Goal: Task Accomplishment & Management: Manage account settings

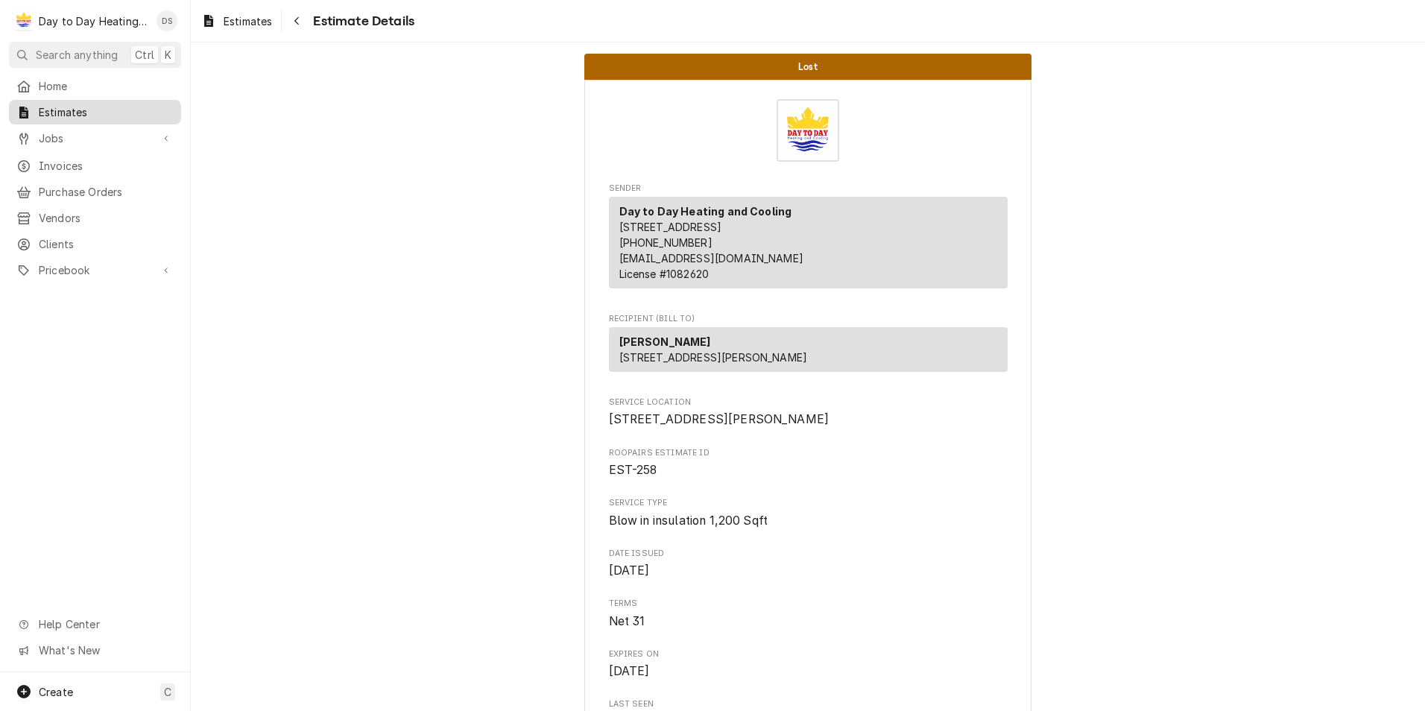
drag, startPoint x: 77, startPoint y: 107, endPoint x: 93, endPoint y: 108, distance: 16.4
click at [77, 107] on span "Estimates" at bounding box center [106, 112] width 135 height 16
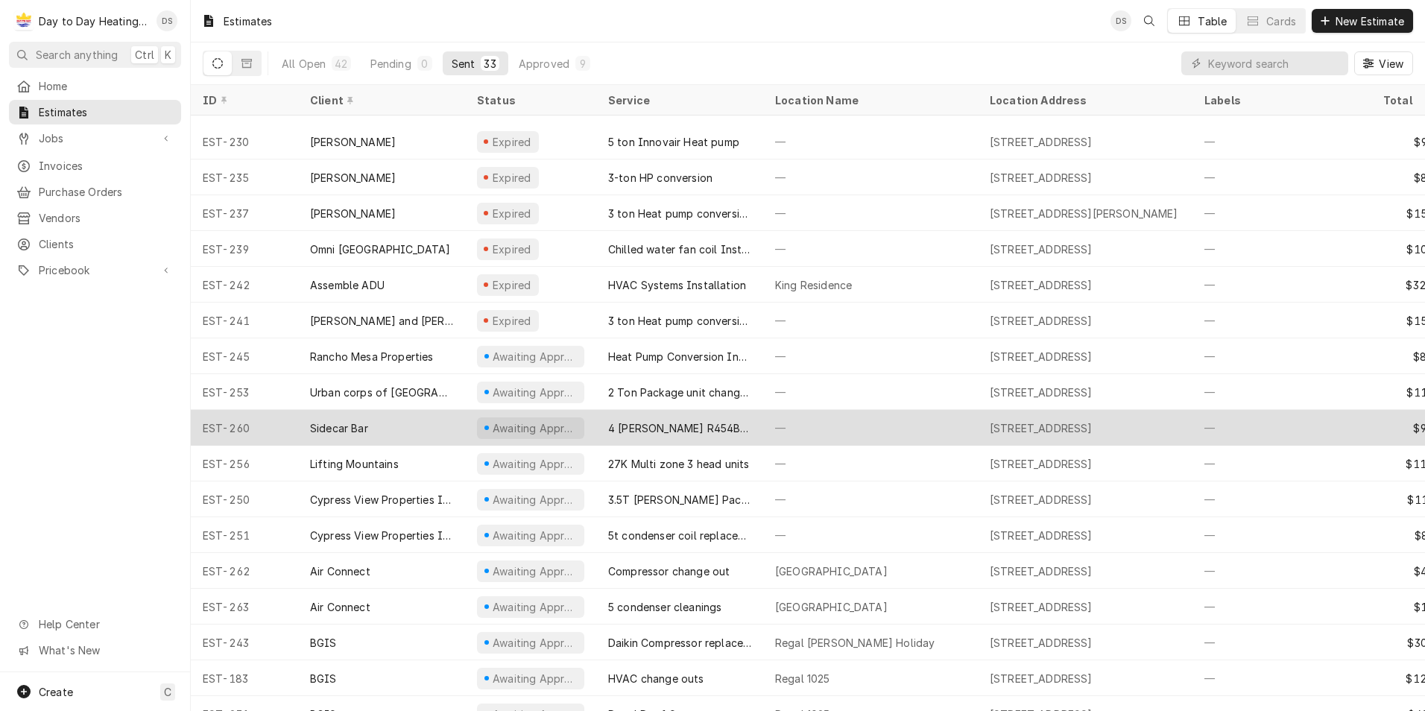
scroll to position [594, 0]
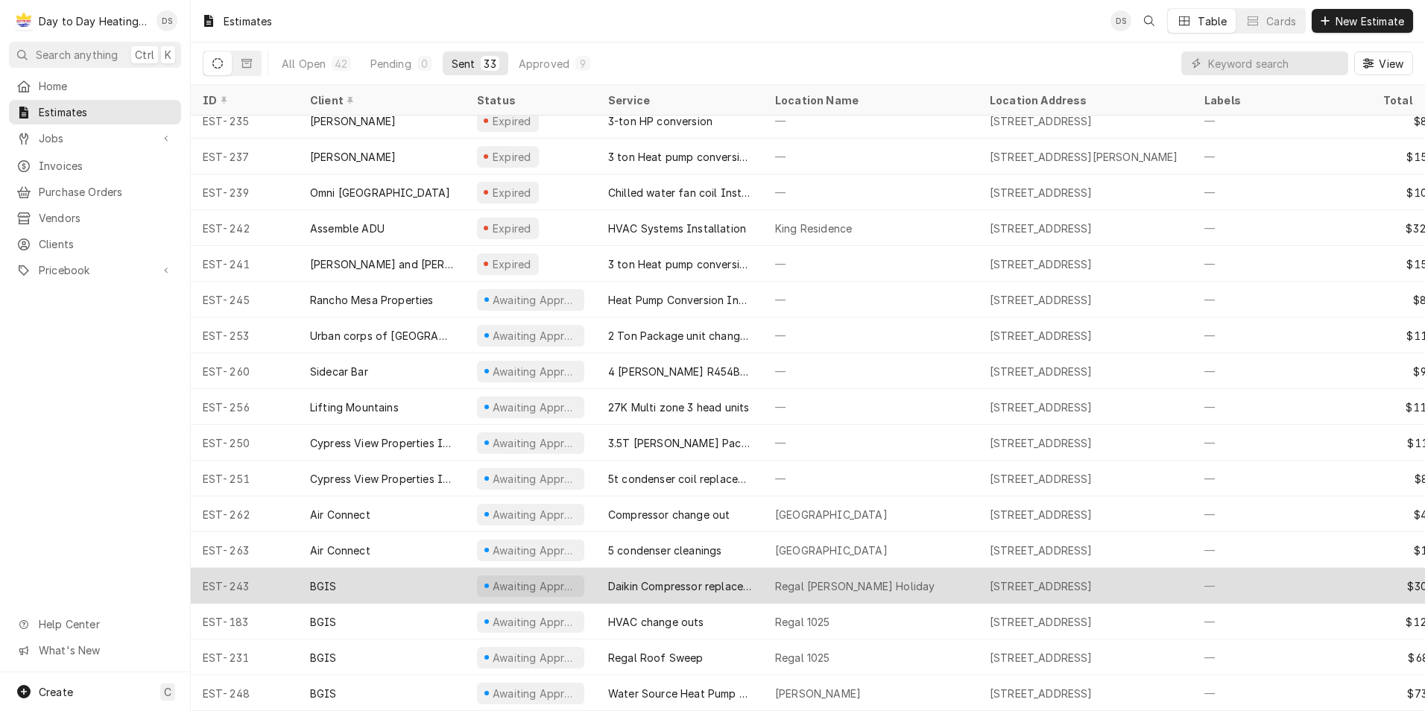
click at [707, 578] on div "Daikin Compressor replacement" at bounding box center [679, 586] width 143 height 16
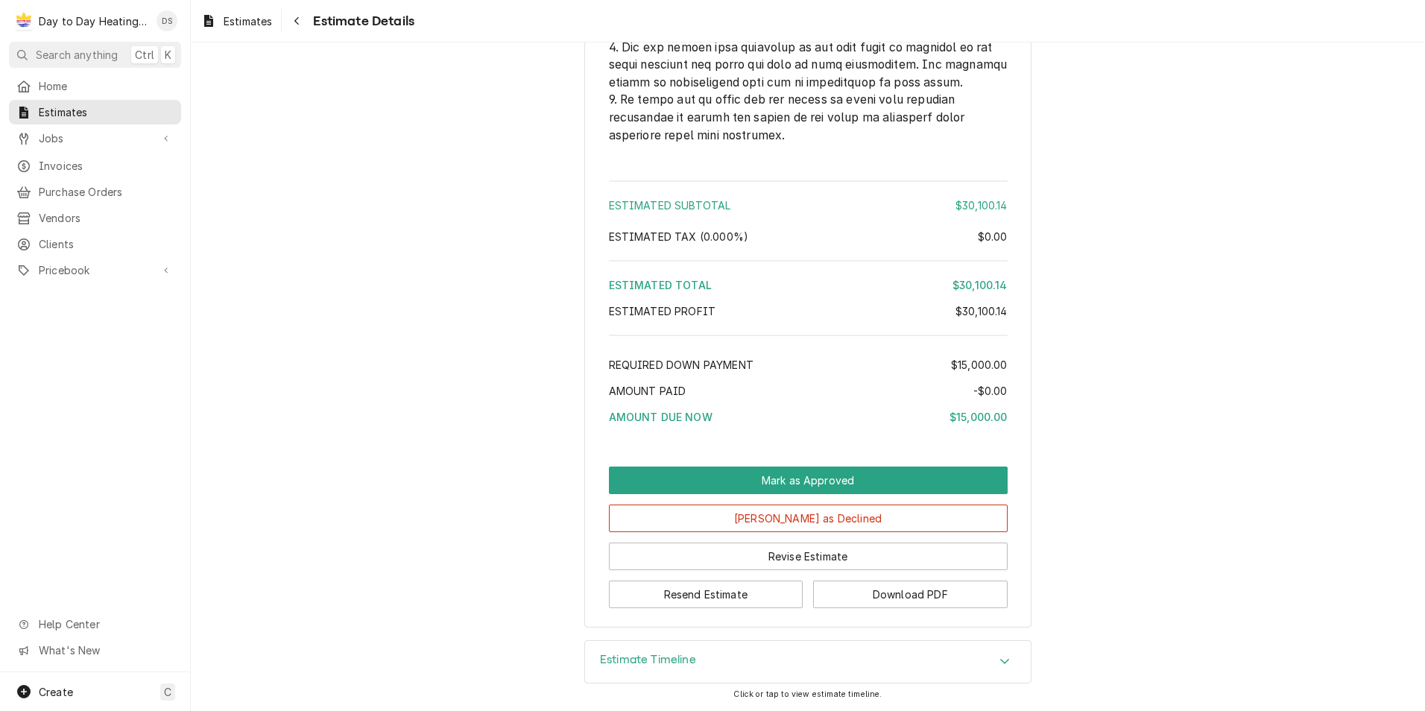
scroll to position [4455, 0]
click at [869, 523] on button "Mark as Declined" at bounding box center [808, 518] width 399 height 28
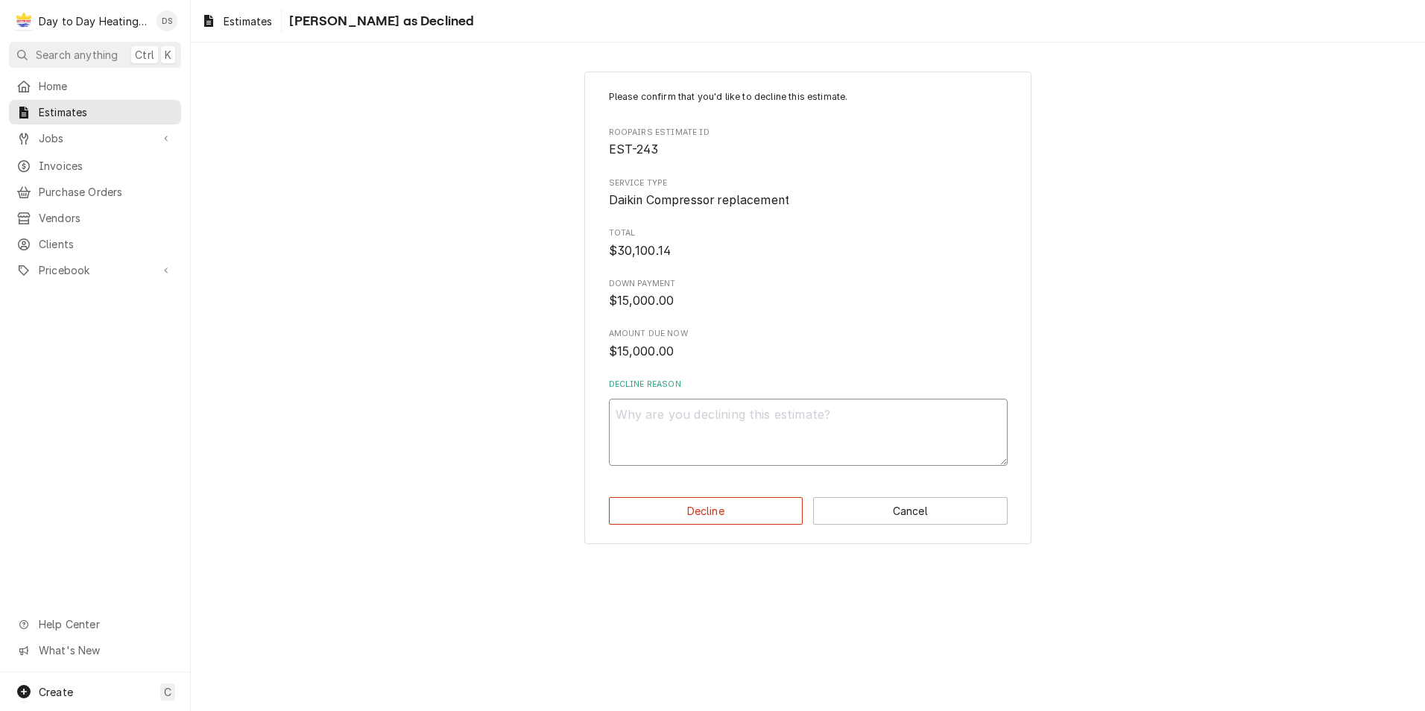
click at [766, 449] on textarea "Decline Reason" at bounding box center [808, 432] width 399 height 67
type textarea "x"
type textarea "."
click at [755, 508] on button "Decline" at bounding box center [706, 511] width 194 height 28
type textarea "x"
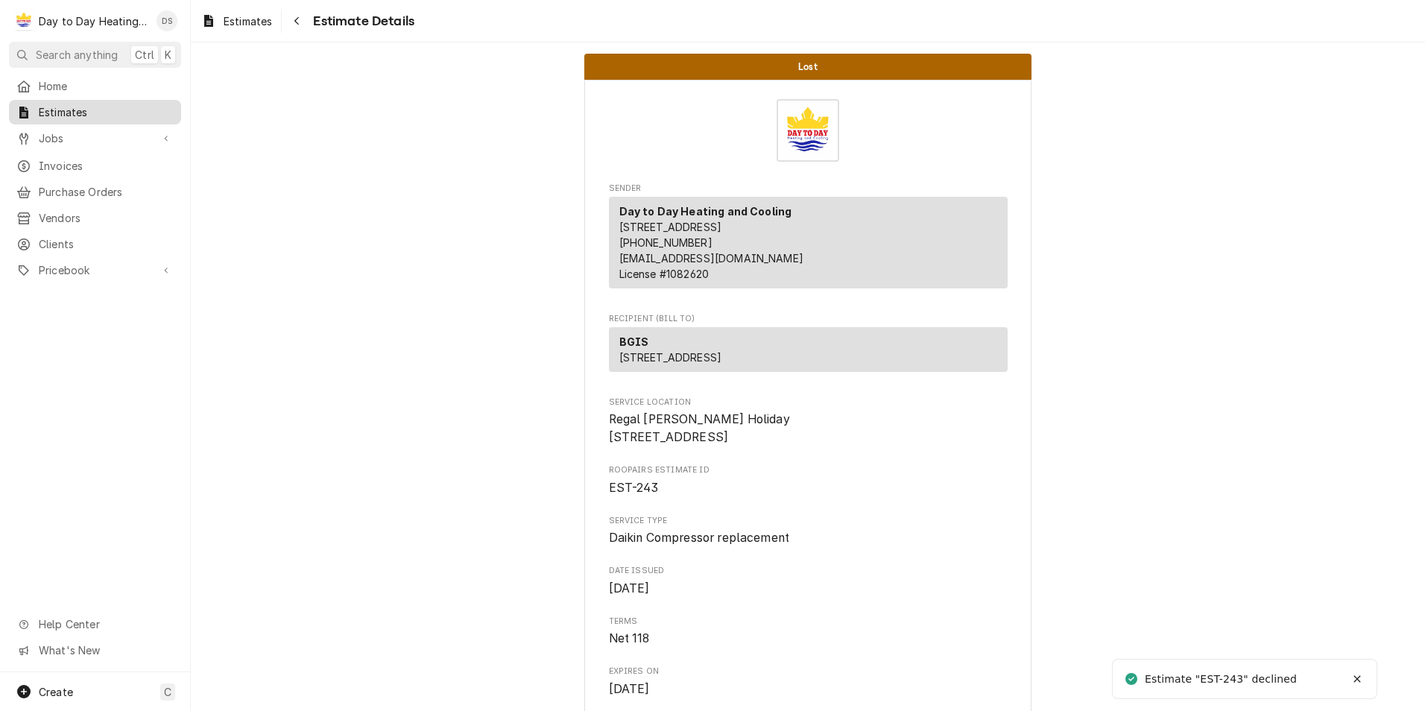
click at [66, 107] on span "Estimates" at bounding box center [106, 112] width 135 height 16
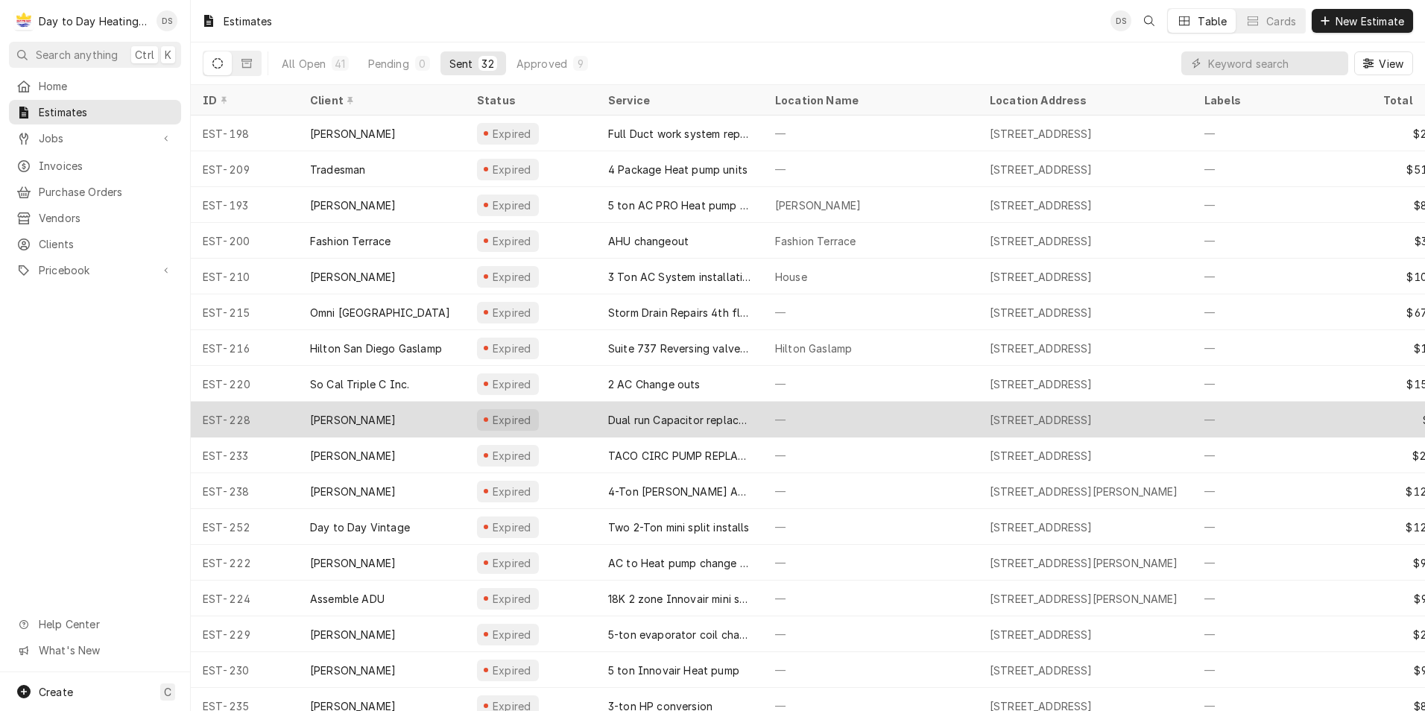
click at [414, 411] on div "[PERSON_NAME]" at bounding box center [381, 420] width 167 height 36
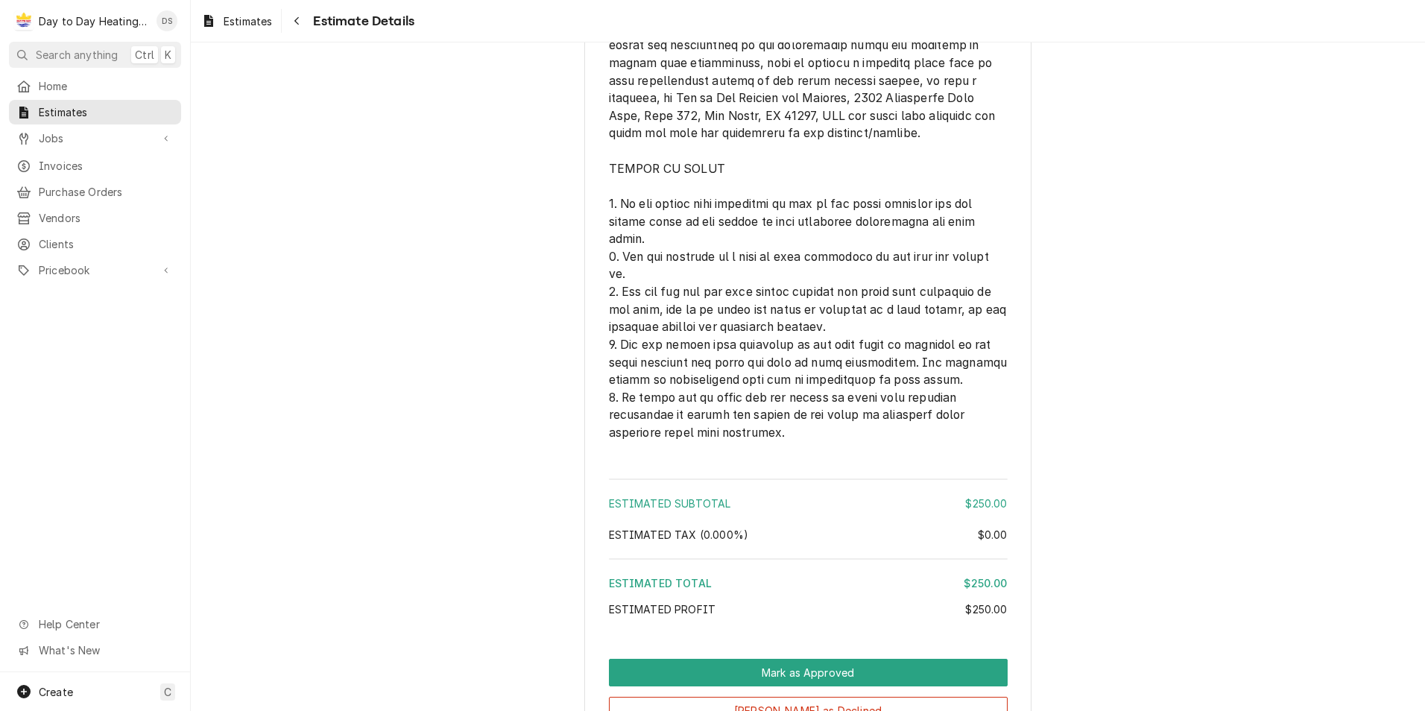
scroll to position [3375, 0]
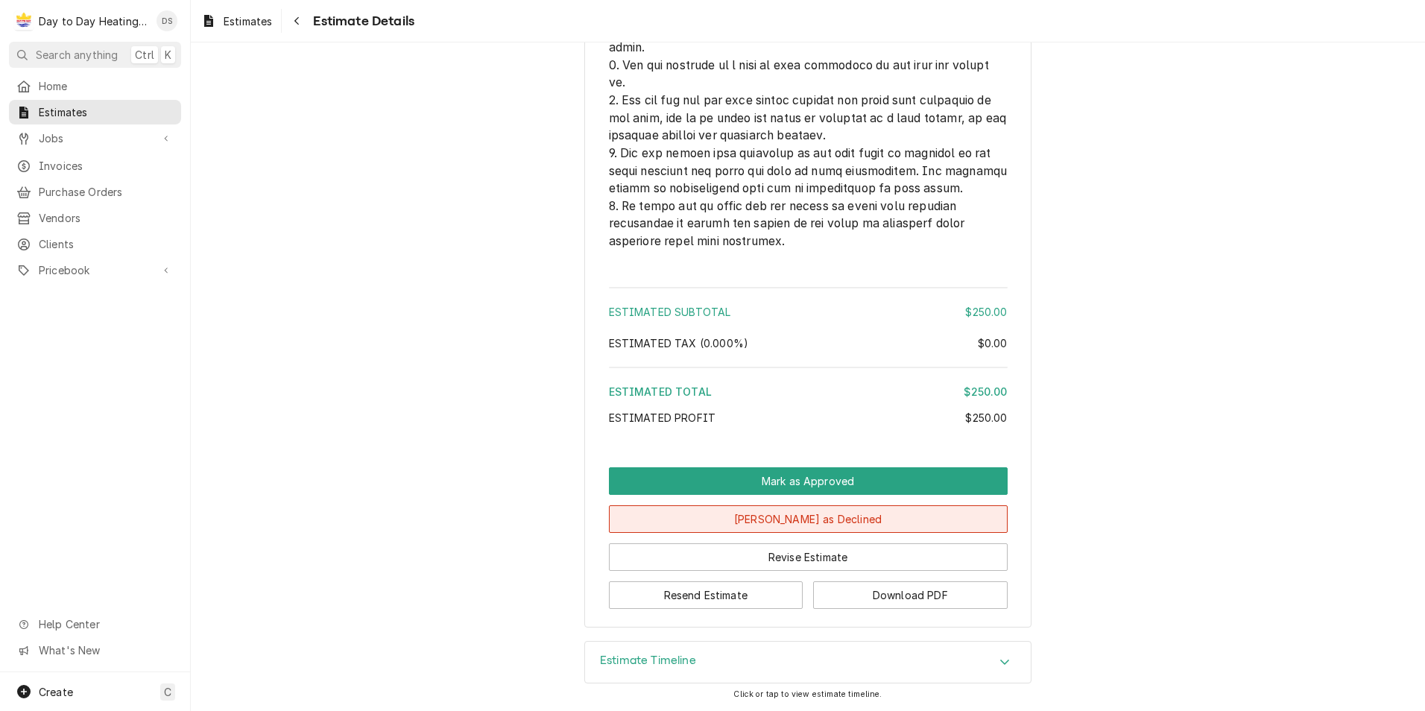
click at [814, 521] on button "Mark as Declined" at bounding box center [808, 519] width 399 height 28
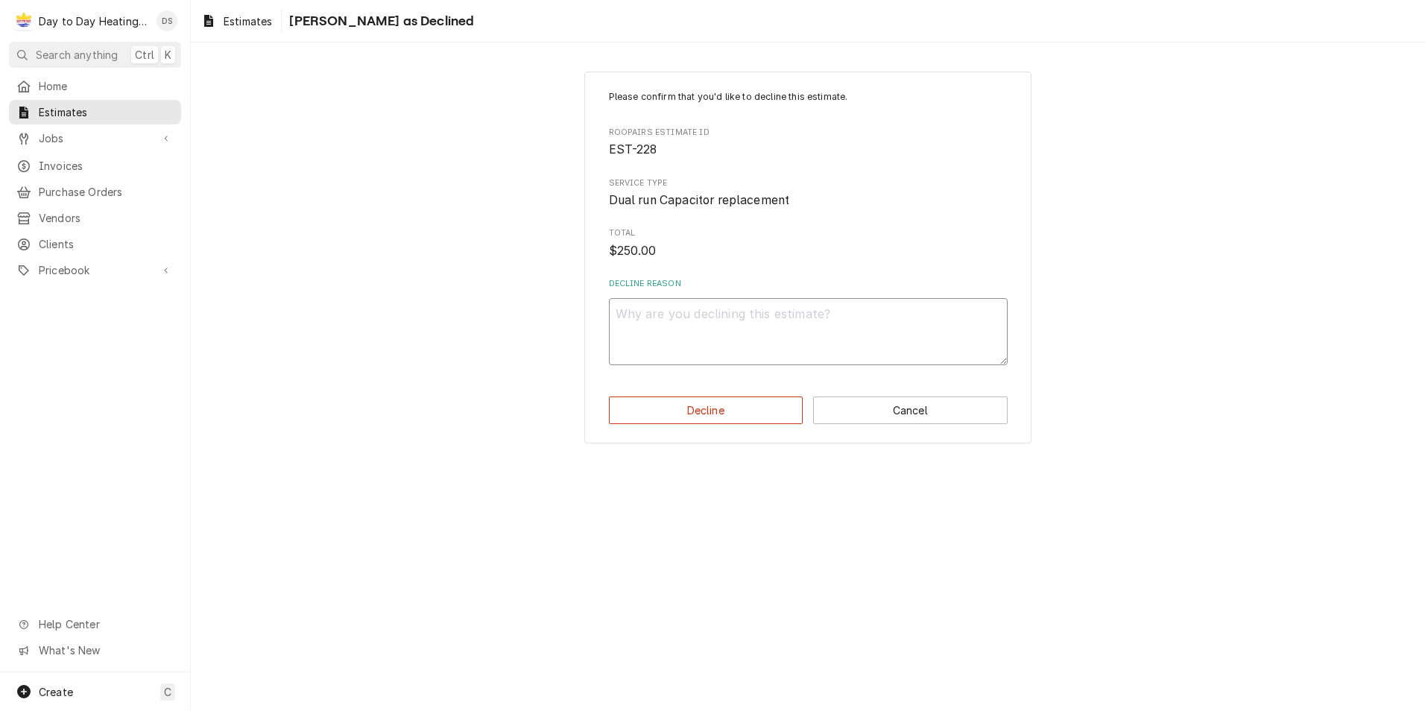
click at [735, 326] on textarea "Decline Reason" at bounding box center [808, 331] width 399 height 67
type textarea "x"
type textarea "."
click at [724, 420] on button "Decline" at bounding box center [706, 410] width 194 height 28
type textarea "x"
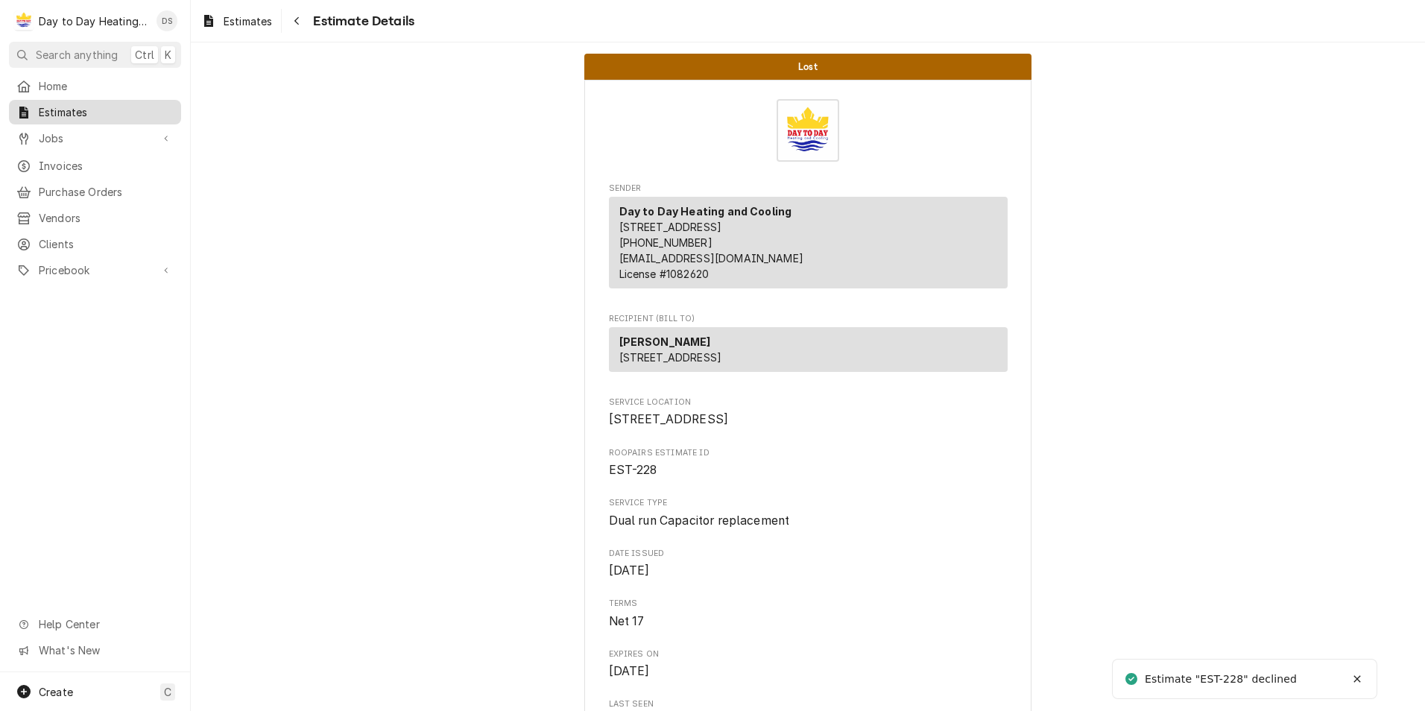
click at [60, 107] on span "Estimates" at bounding box center [106, 112] width 135 height 16
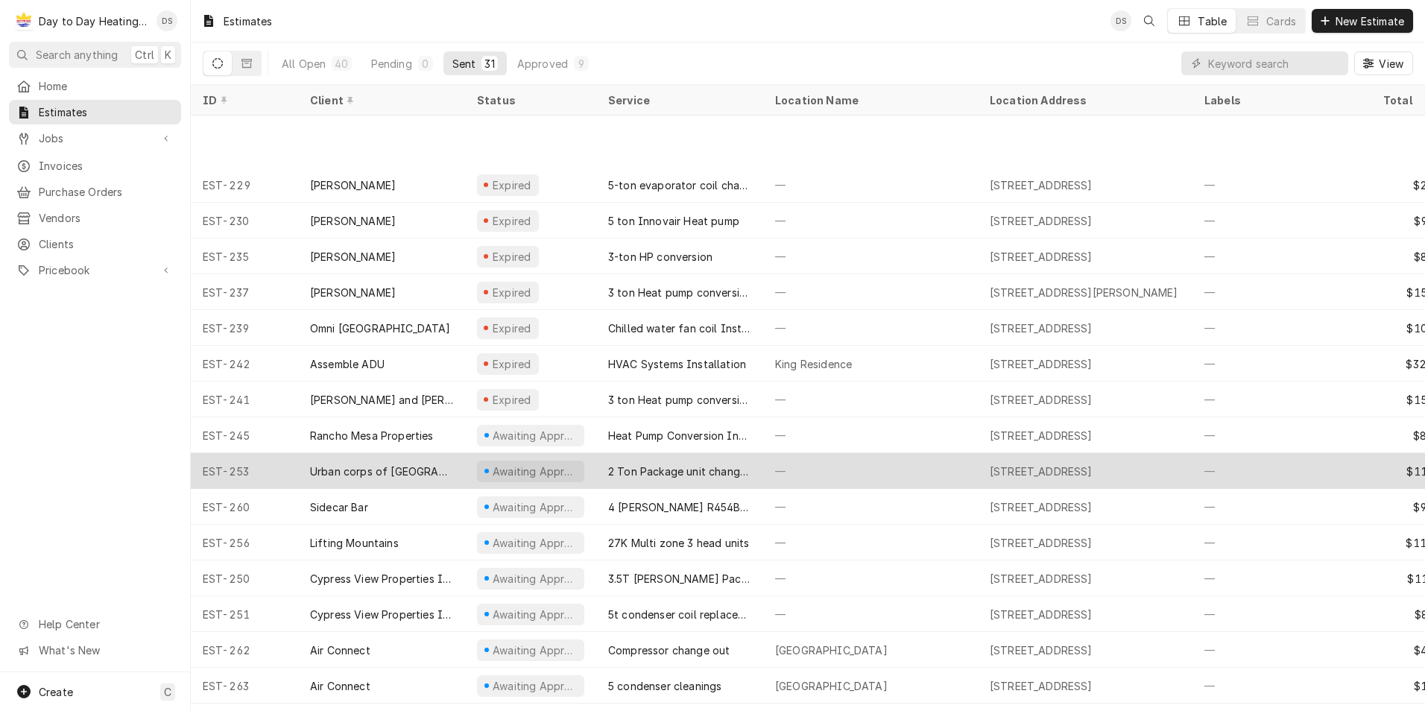
scroll to position [522, 0]
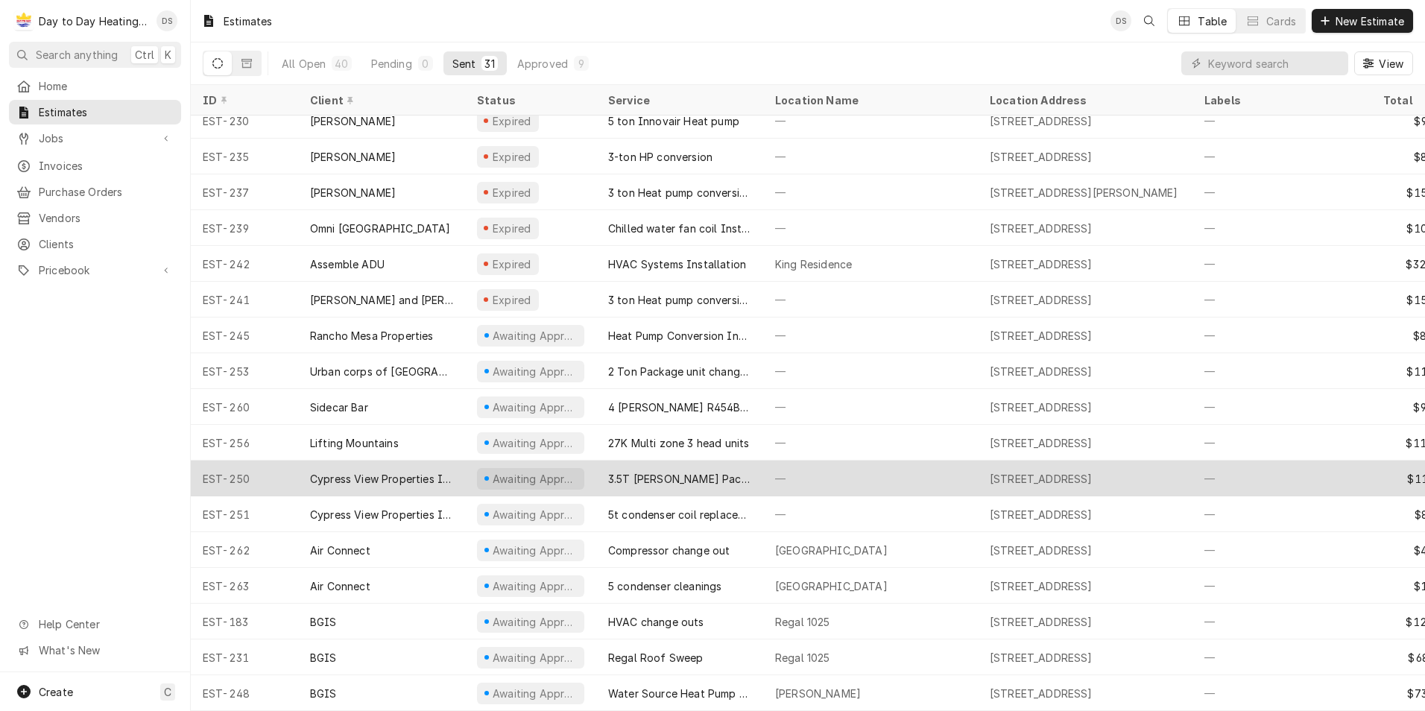
click at [711, 471] on div "3.5T Goodman Package unit change out" at bounding box center [679, 479] width 143 height 16
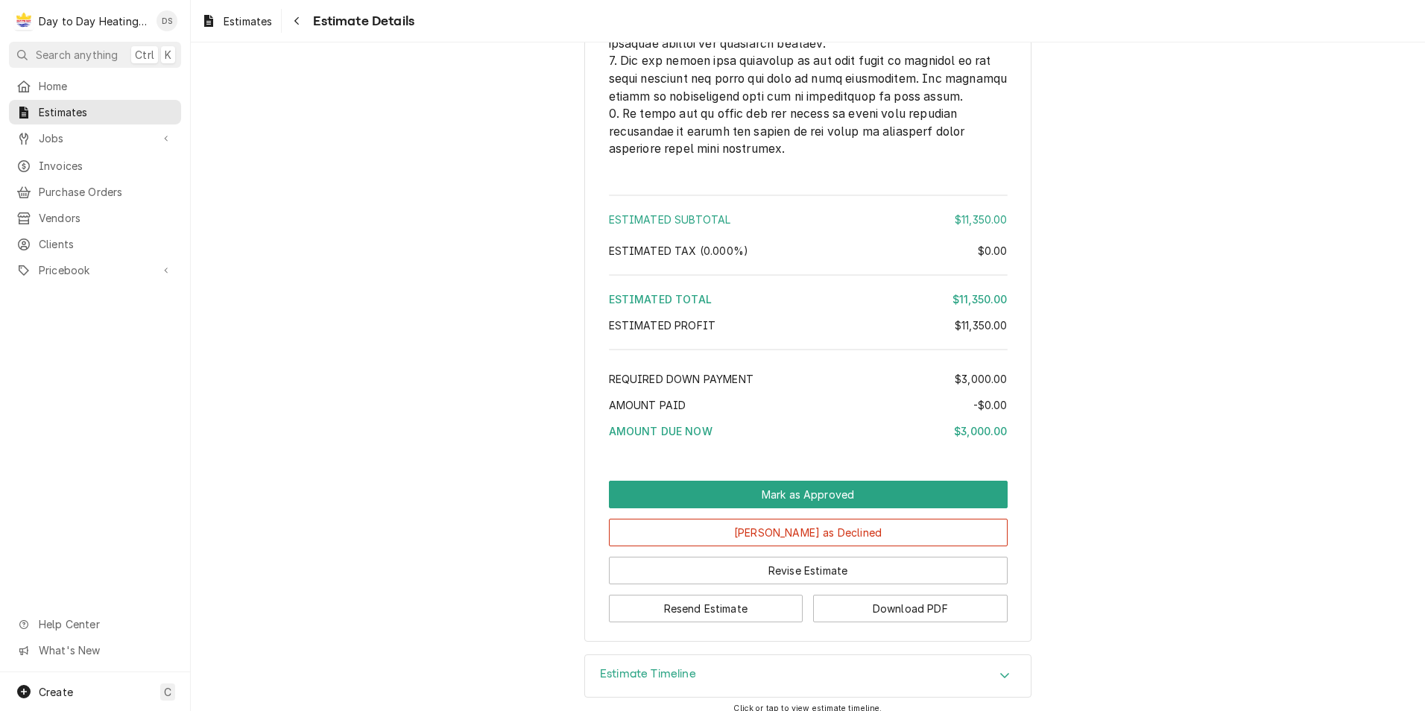
scroll to position [3651, 0]
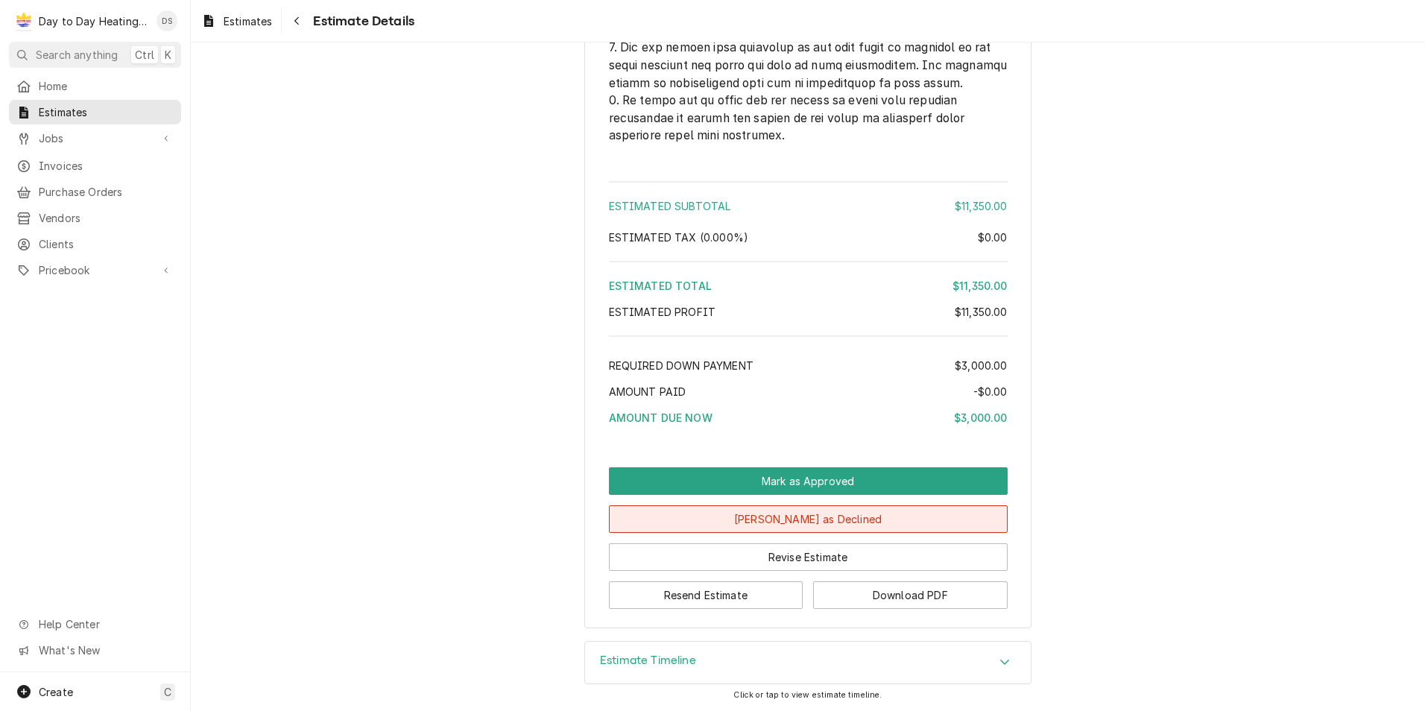
click at [815, 515] on button "Mark as Declined" at bounding box center [808, 519] width 399 height 28
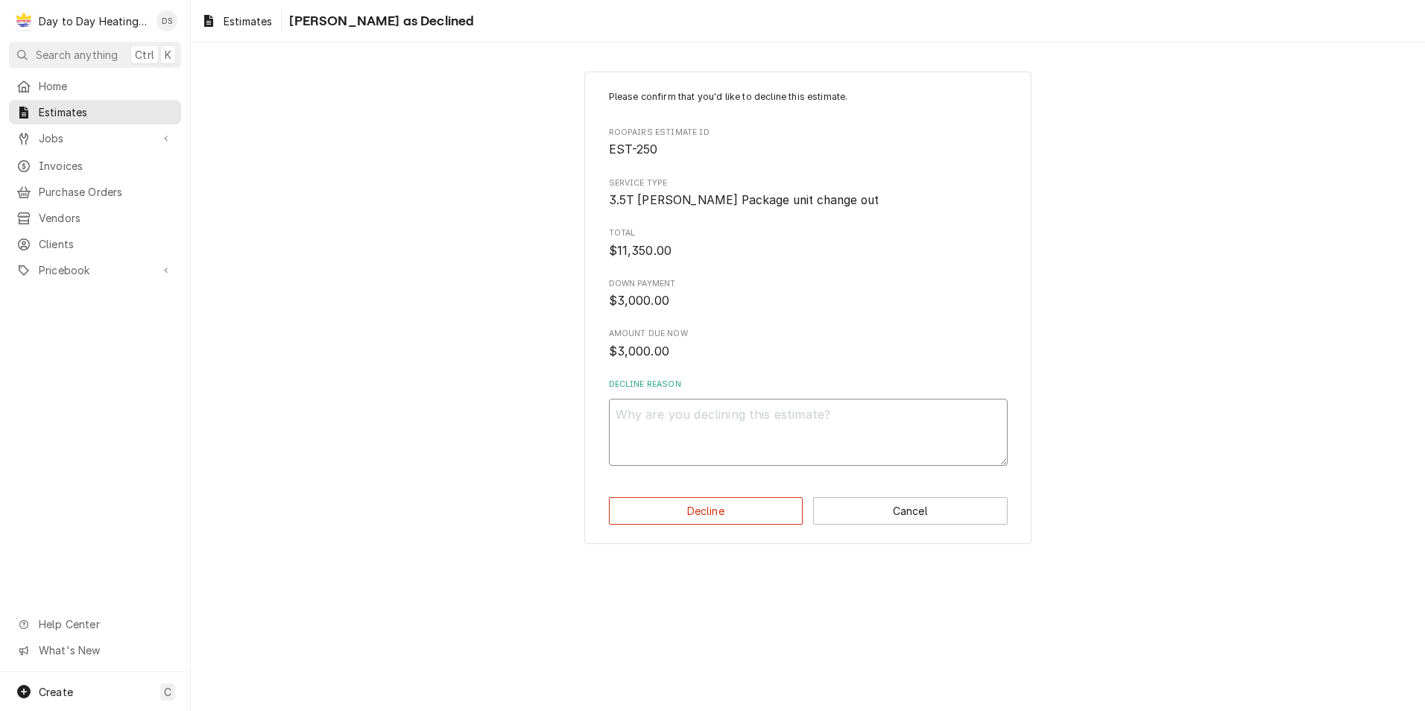
drag, startPoint x: 830, startPoint y: 457, endPoint x: 839, endPoint y: 462, distance: 10.4
click at [831, 457] on textarea "Decline Reason" at bounding box center [808, 432] width 399 height 67
type textarea "x"
type textarea "."
drag, startPoint x: 745, startPoint y: 518, endPoint x: 768, endPoint y: 508, distance: 25.0
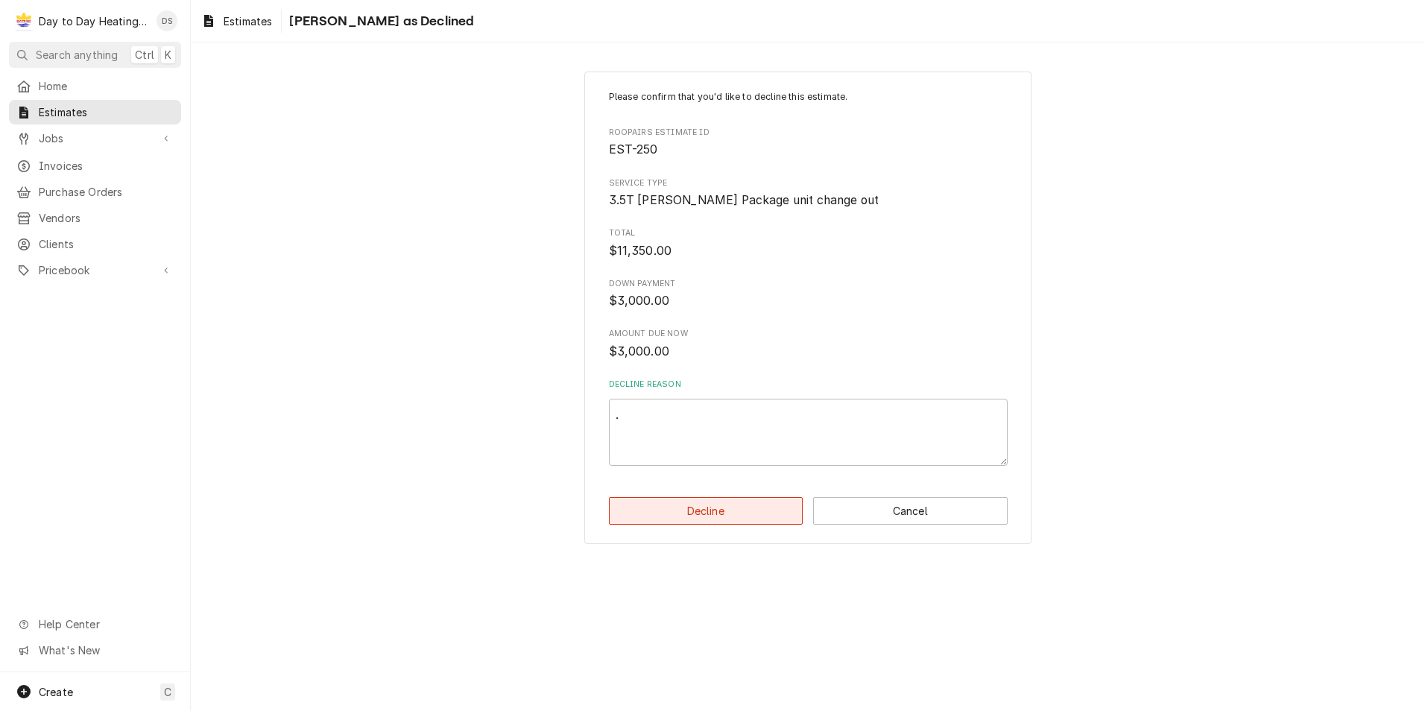
click at [744, 516] on button "Decline" at bounding box center [706, 511] width 194 height 28
type textarea "x"
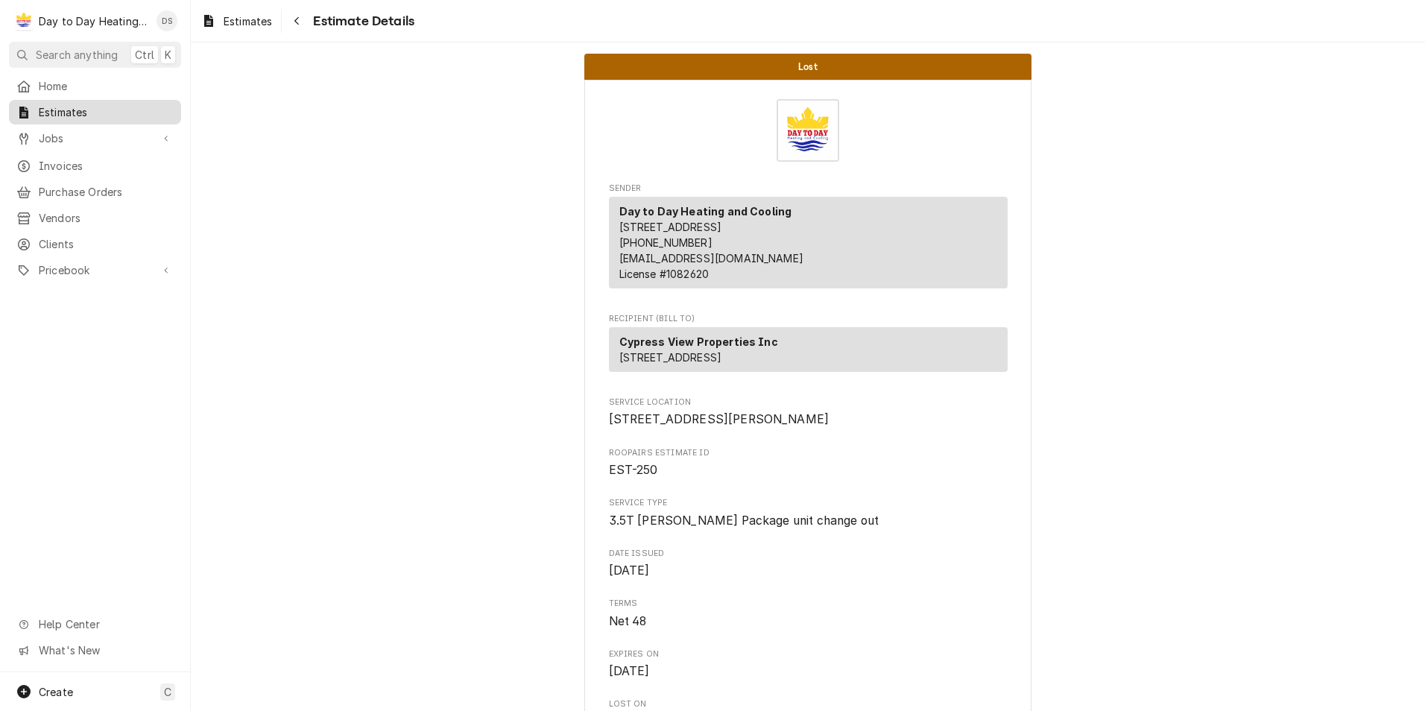
drag, startPoint x: 58, startPoint y: 114, endPoint x: 67, endPoint y: 114, distance: 8.9
click at [58, 114] on span "Estimates" at bounding box center [106, 112] width 135 height 16
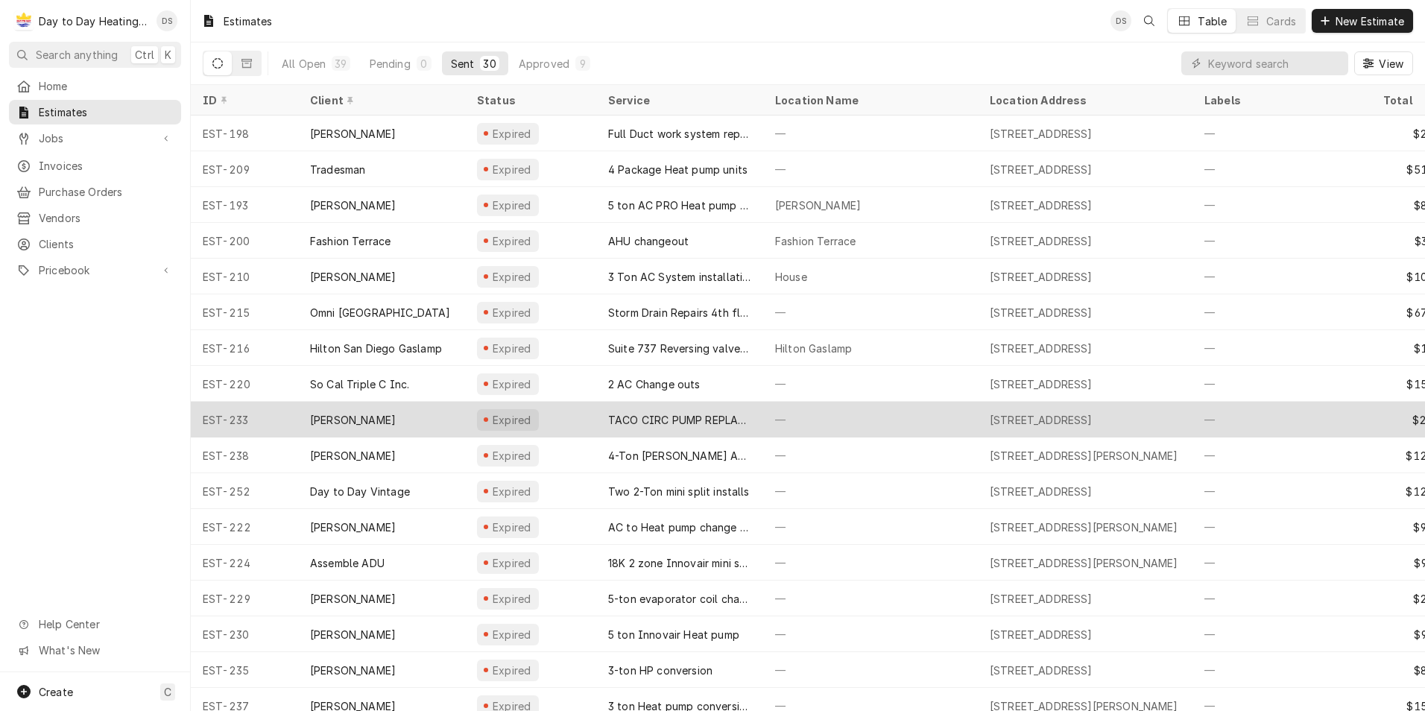
click at [633, 415] on div "TACO CIRC PUMP REPLACEMENT" at bounding box center [679, 420] width 143 height 16
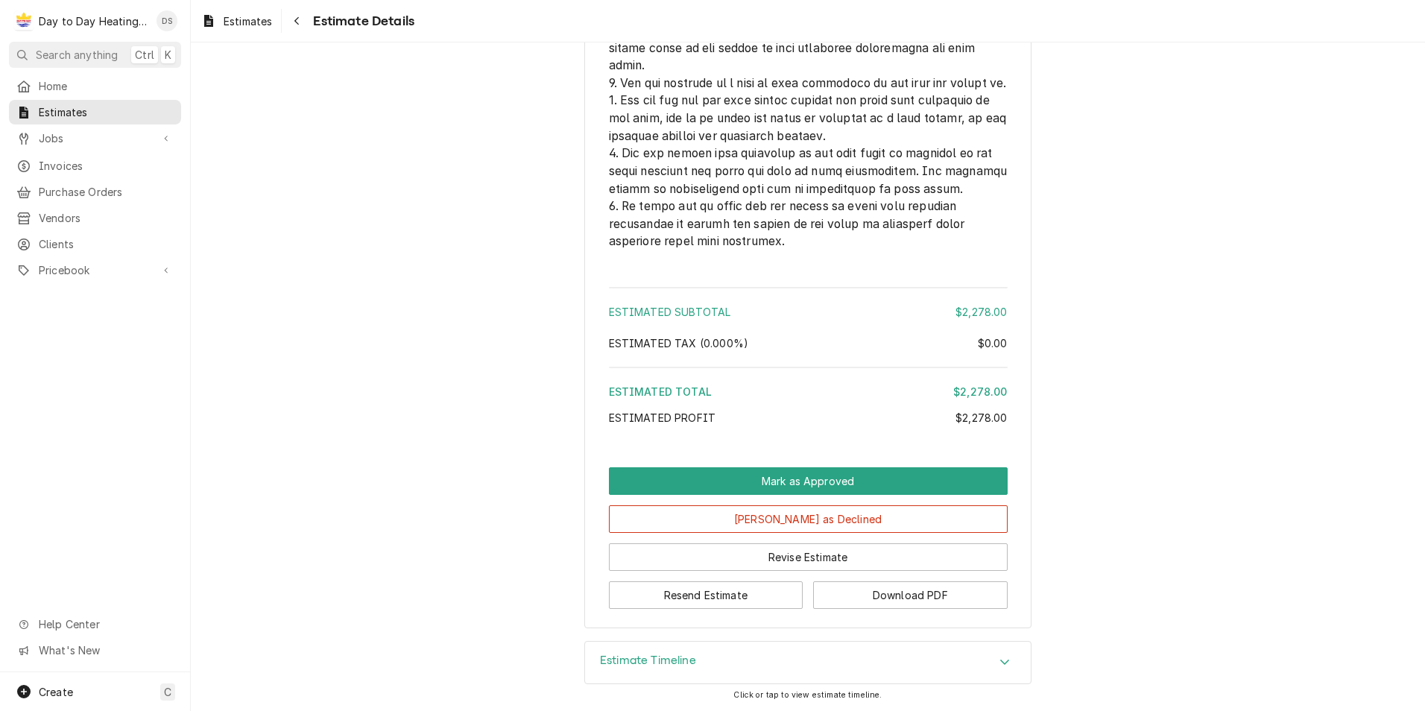
scroll to position [3488, 0]
click at [816, 533] on button "[PERSON_NAME] as Declined" at bounding box center [808, 519] width 399 height 28
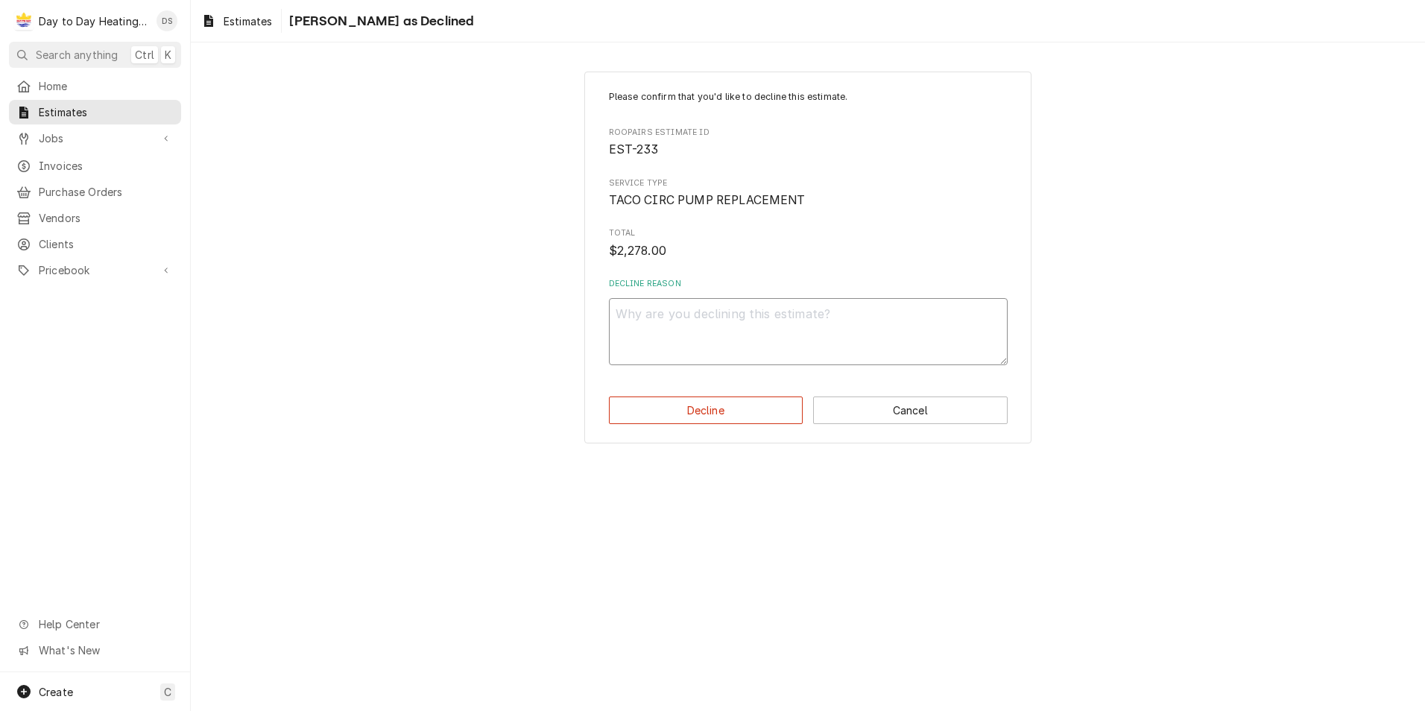
click at [729, 340] on textarea "Decline Reason" at bounding box center [808, 331] width 399 height 67
type textarea "x"
type textarea "."
click at [700, 405] on button "Decline" at bounding box center [706, 410] width 194 height 28
type textarea "x"
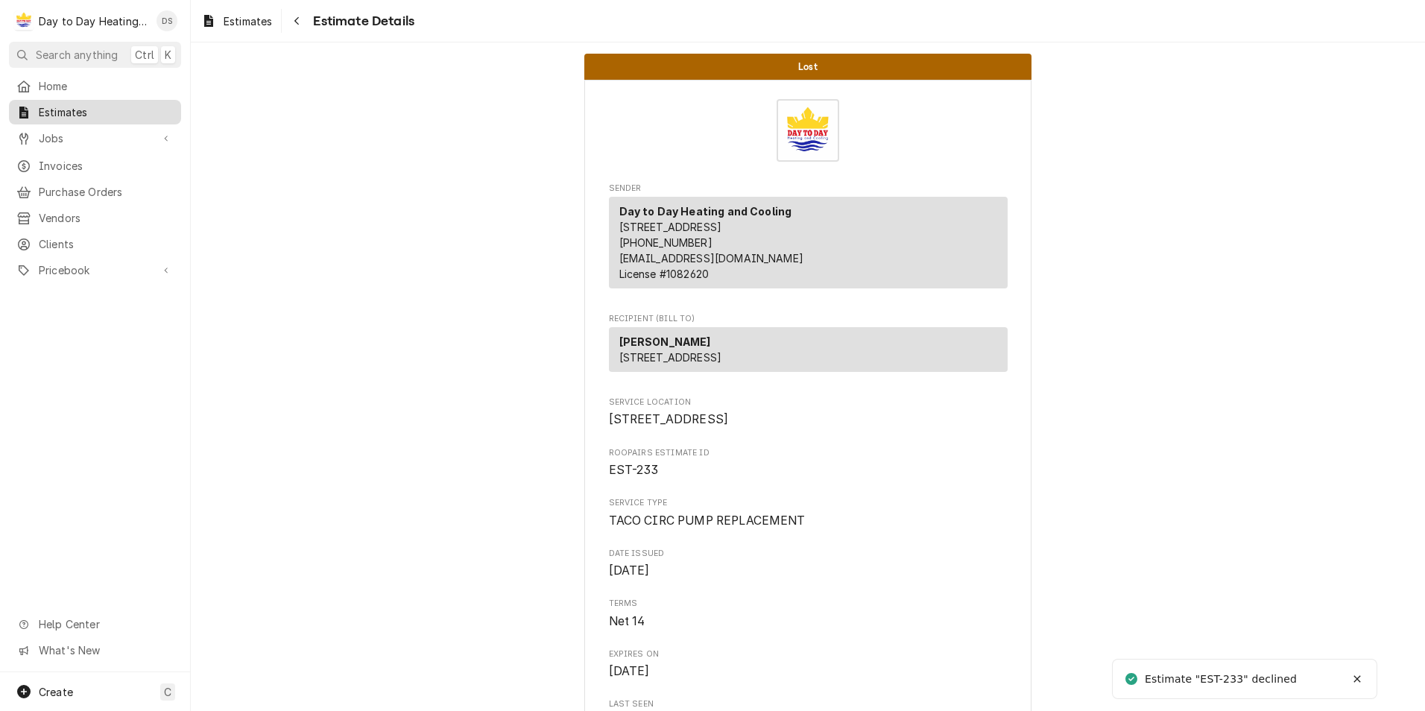
click at [62, 106] on span "Estimates" at bounding box center [106, 112] width 135 height 16
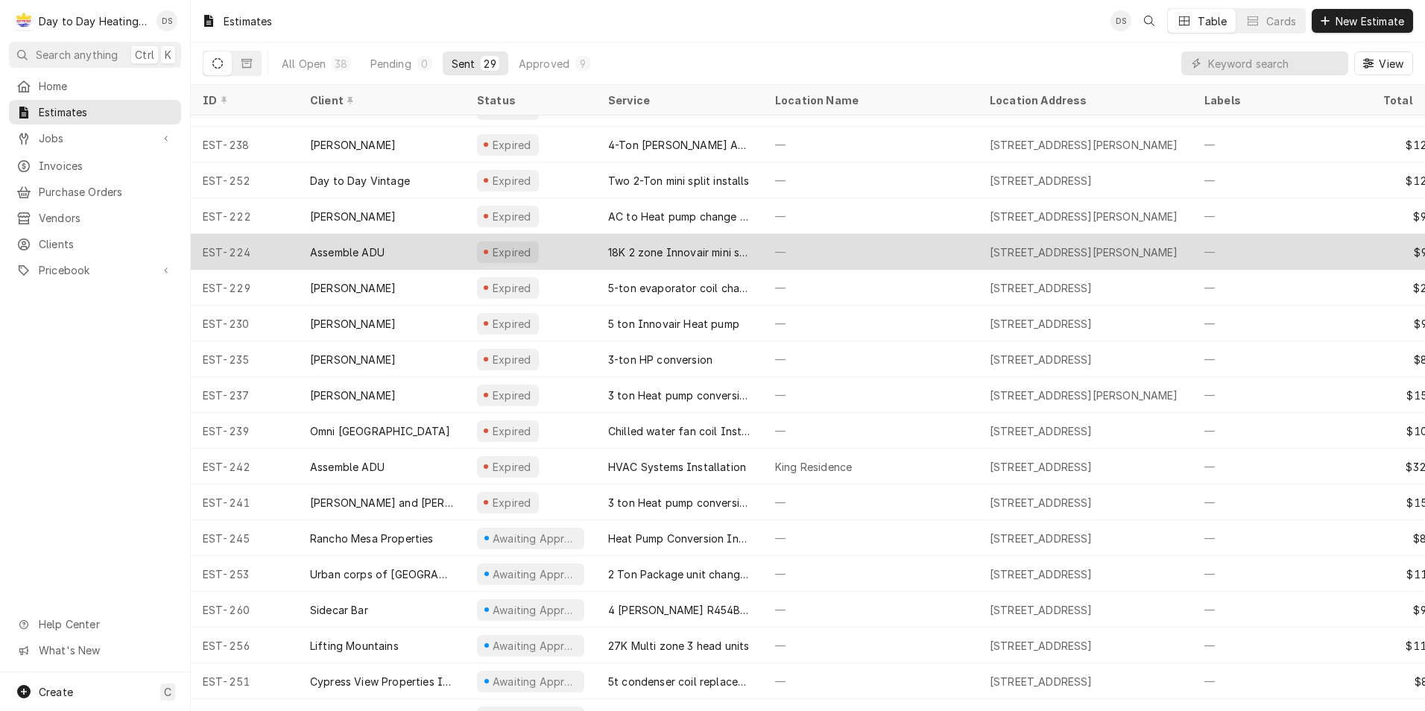
scroll to position [200, 0]
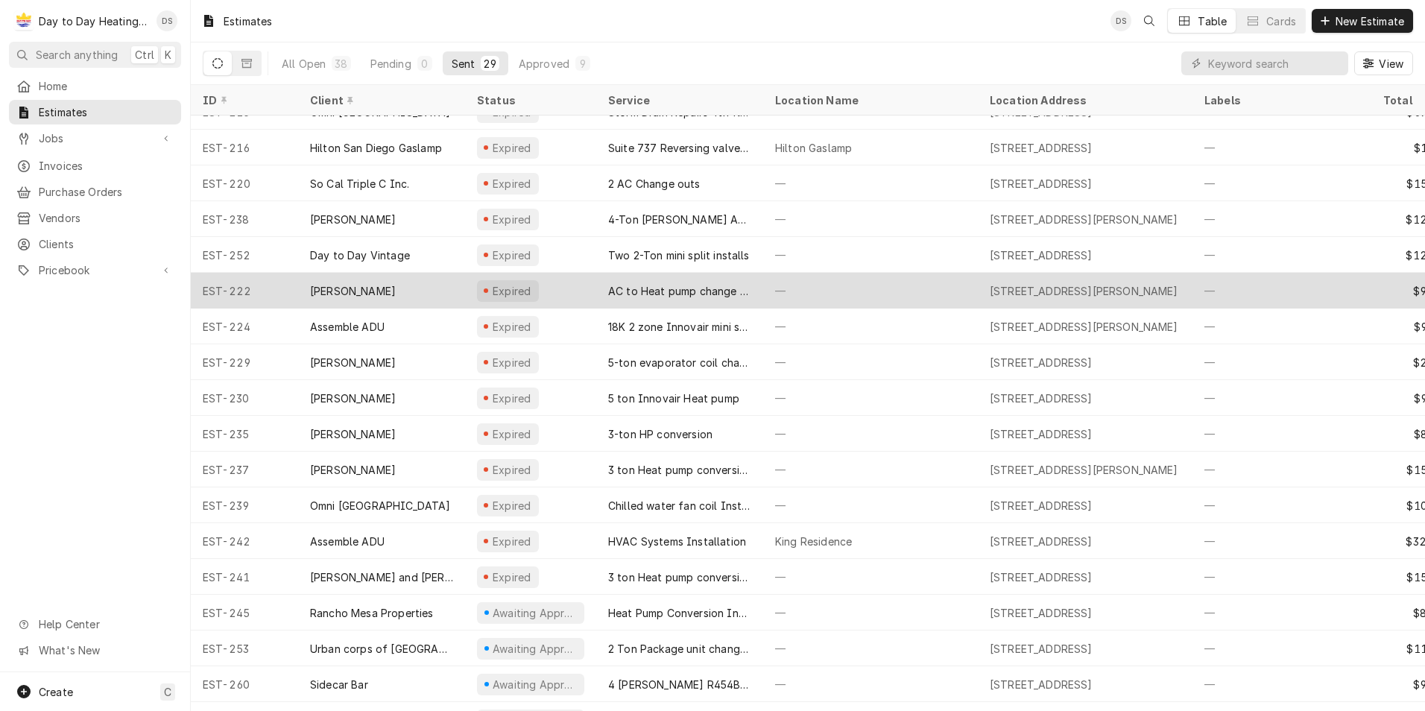
click at [664, 292] on div "AC to Heat pump change out" at bounding box center [679, 291] width 143 height 16
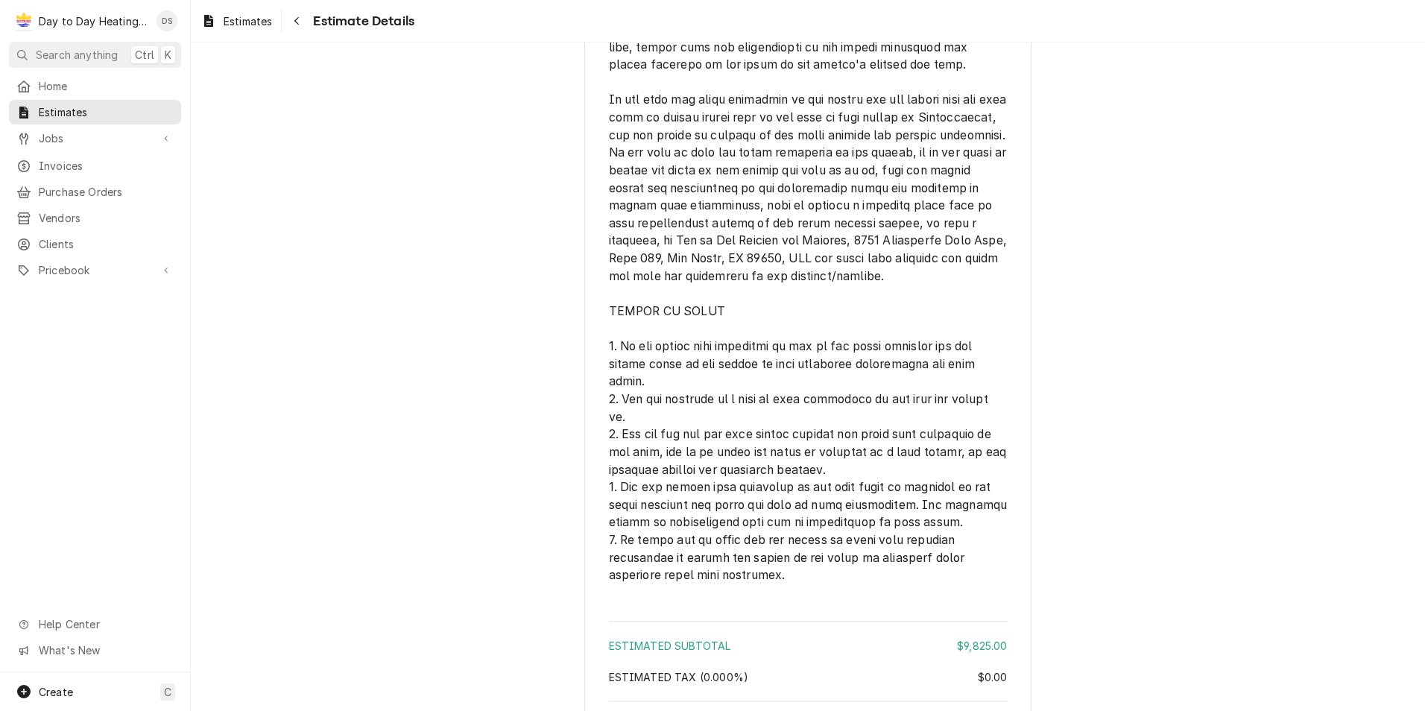
scroll to position [3845, 0]
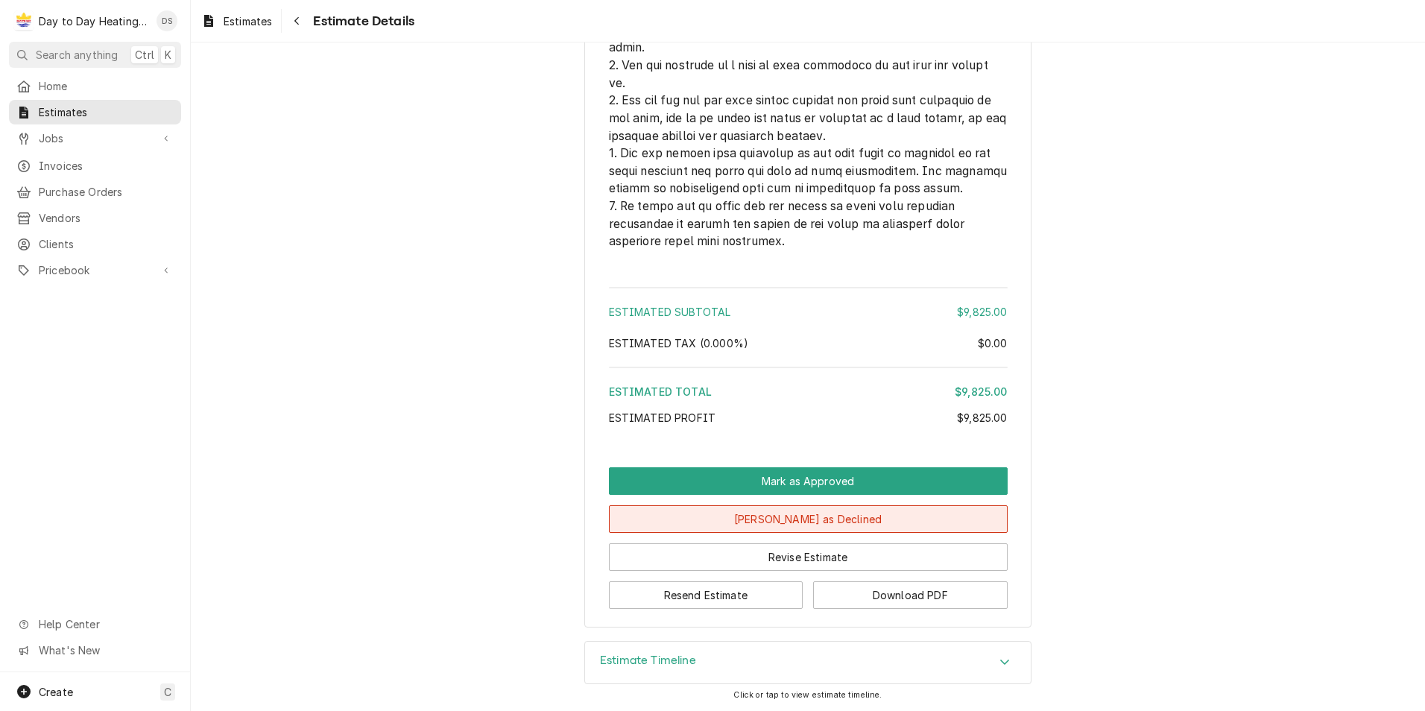
click at [815, 524] on button "Mark as Declined" at bounding box center [808, 519] width 399 height 28
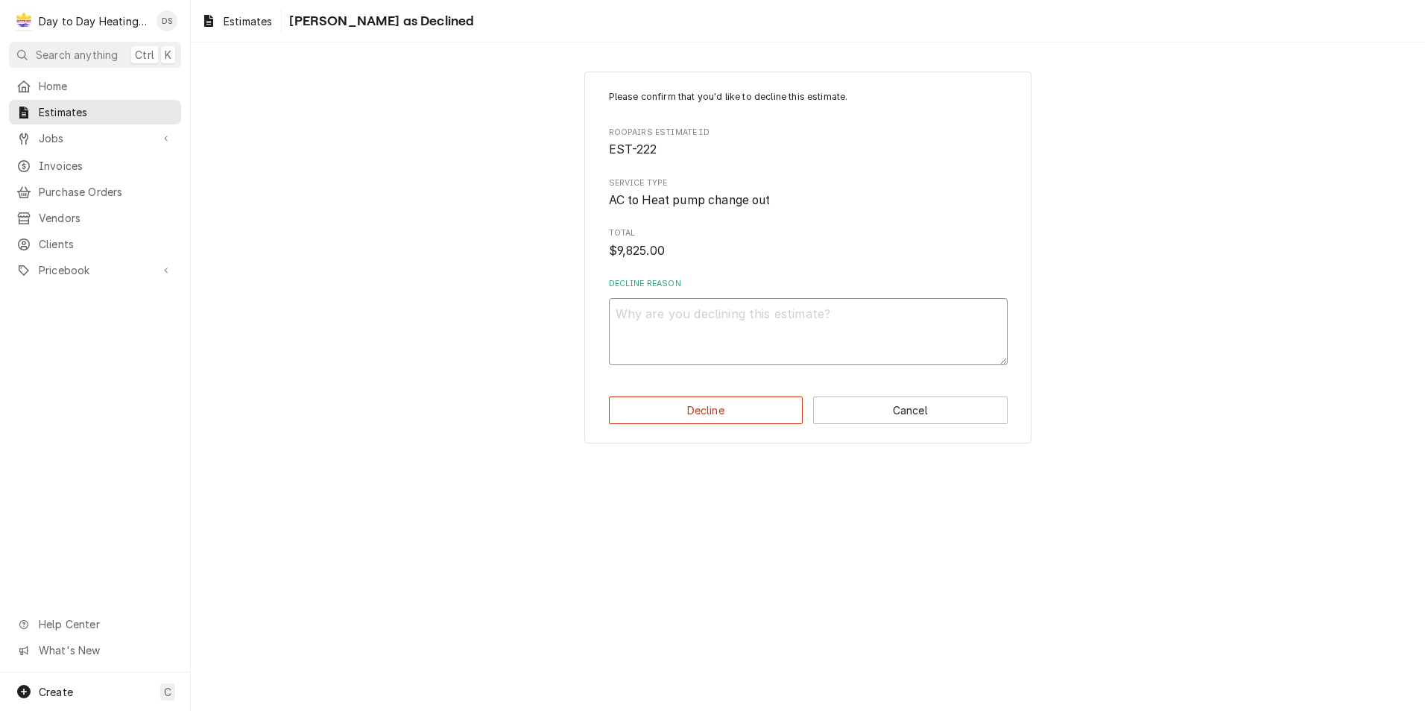
click at [746, 326] on textarea "Decline Reason" at bounding box center [808, 331] width 399 height 67
type textarea "x"
type textarea "."
click at [736, 404] on button "Decline" at bounding box center [706, 410] width 194 height 28
type textarea "x"
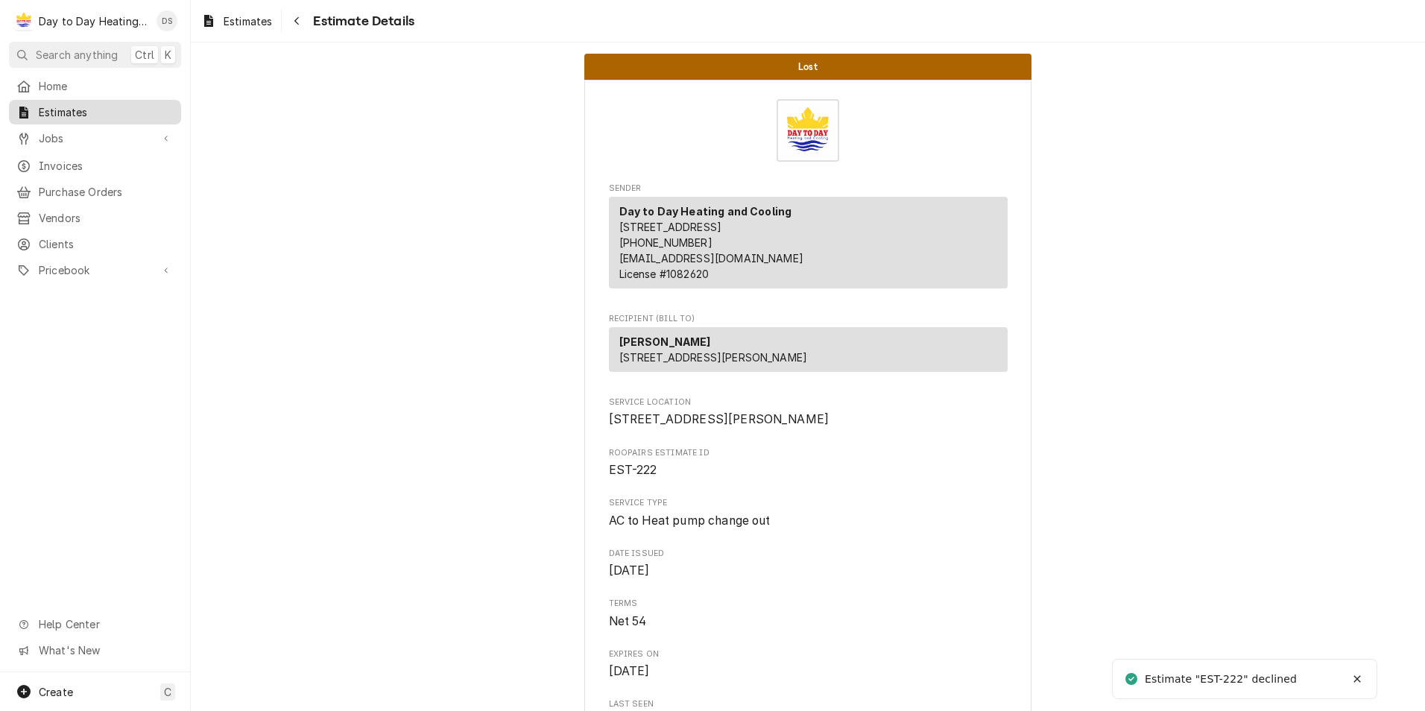
drag, startPoint x: 69, startPoint y: 102, endPoint x: 87, endPoint y: 104, distance: 18.0
click at [69, 104] on span "Estimates" at bounding box center [106, 112] width 135 height 16
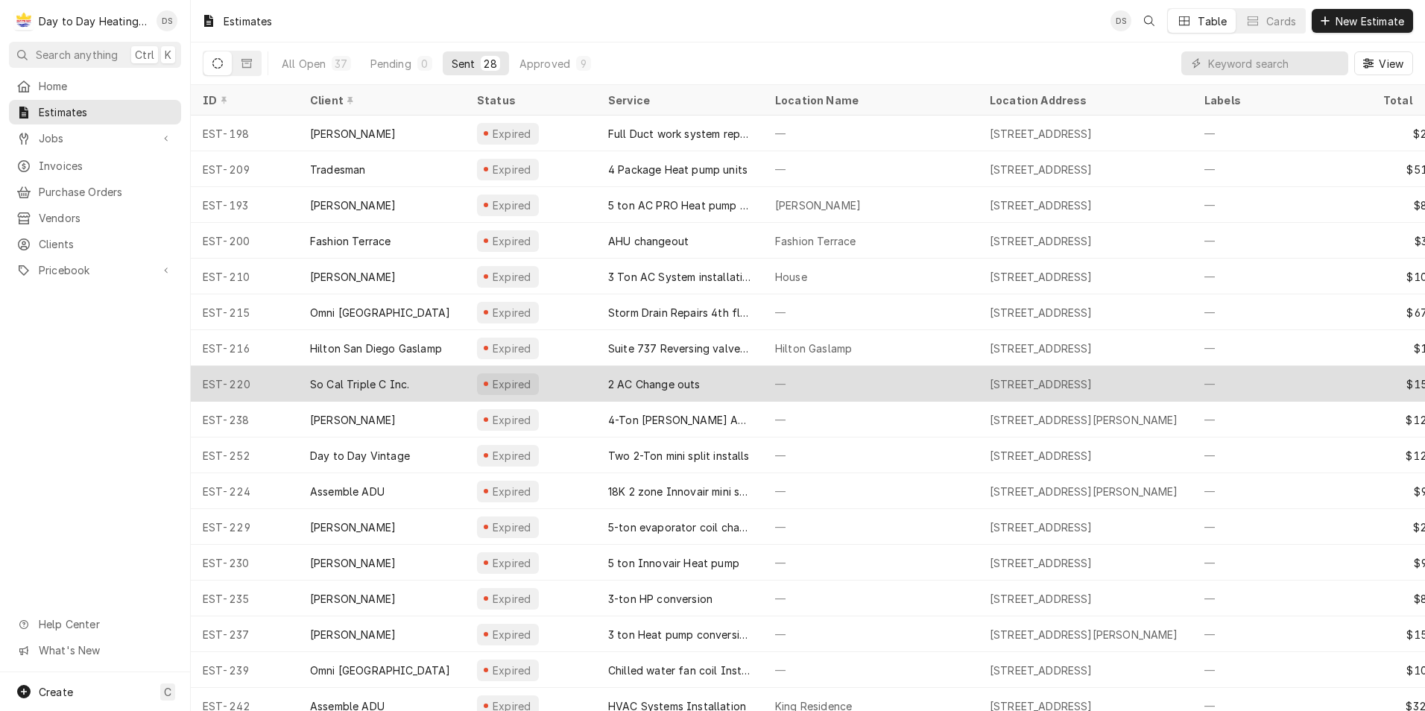
click at [664, 381] on div "2 AC Change outs" at bounding box center [654, 384] width 92 height 16
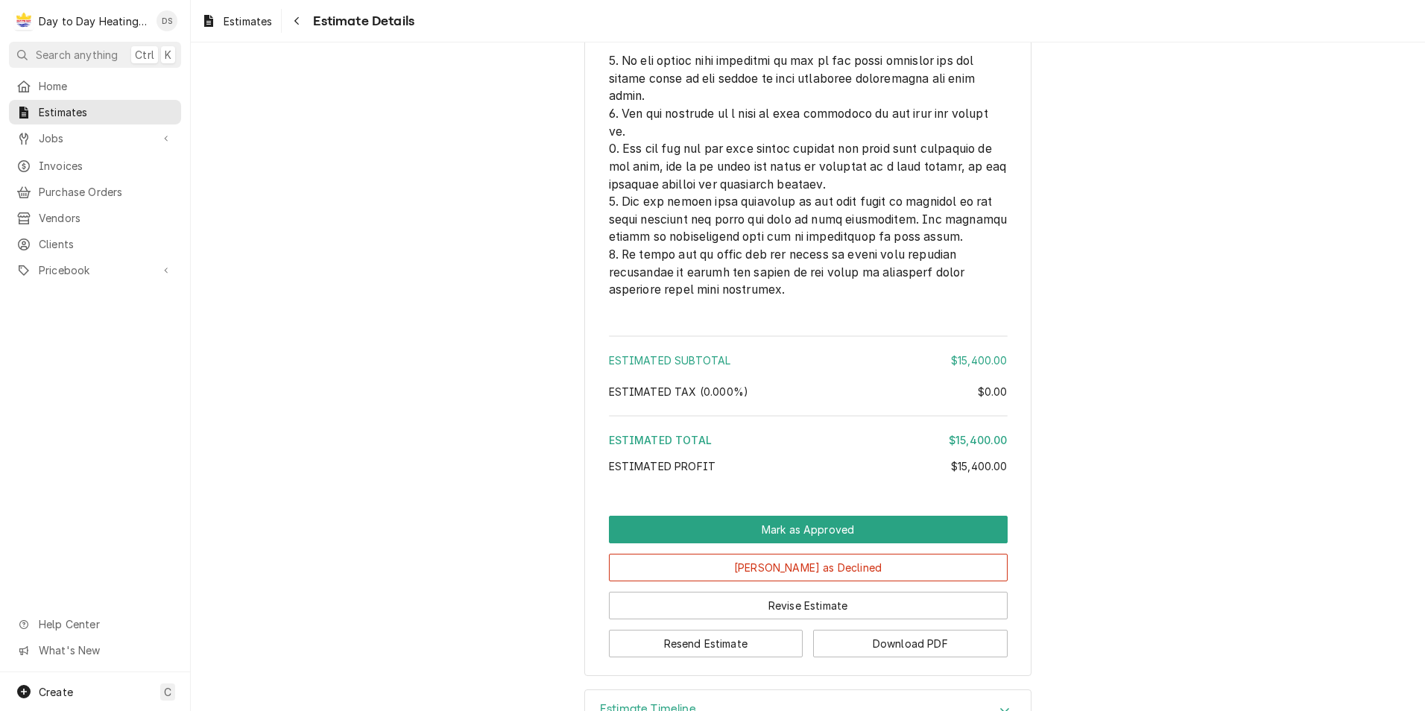
scroll to position [5050, 0]
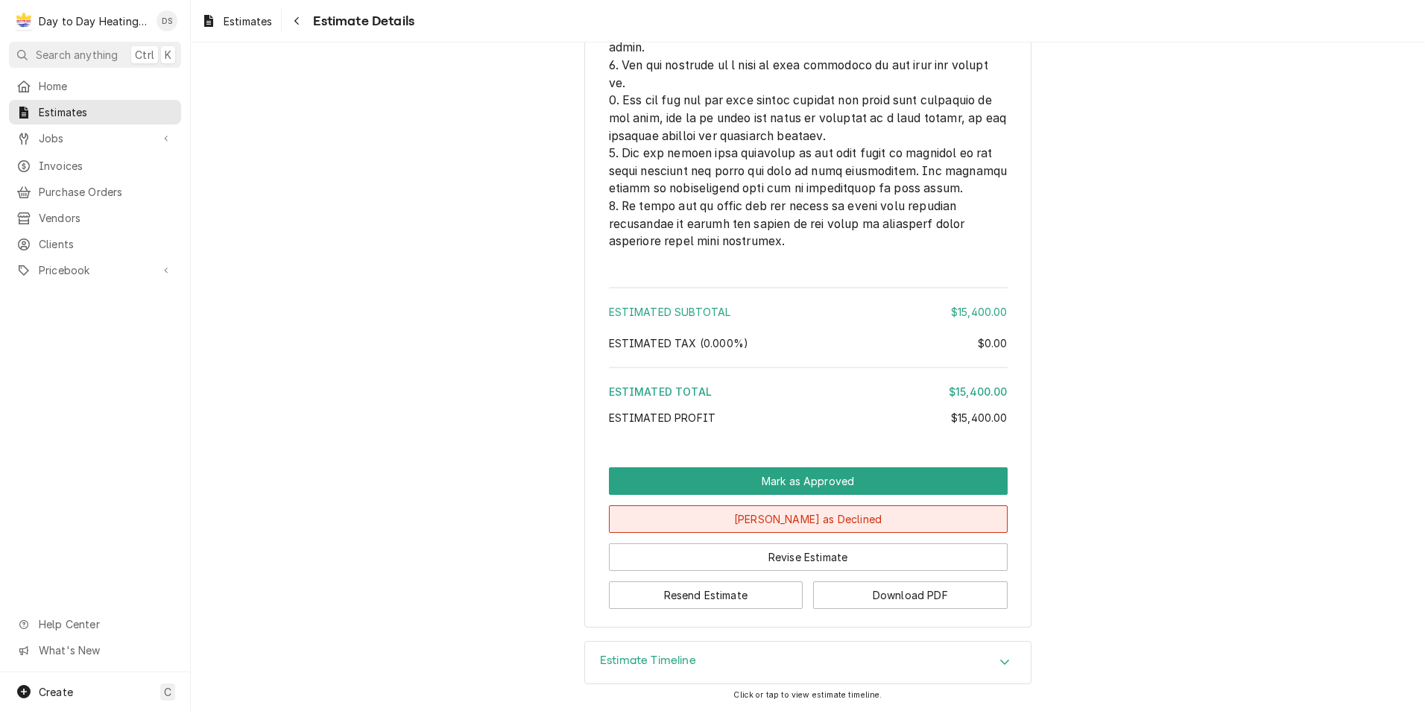
click at [786, 521] on button "[PERSON_NAME] as Declined" at bounding box center [808, 519] width 399 height 28
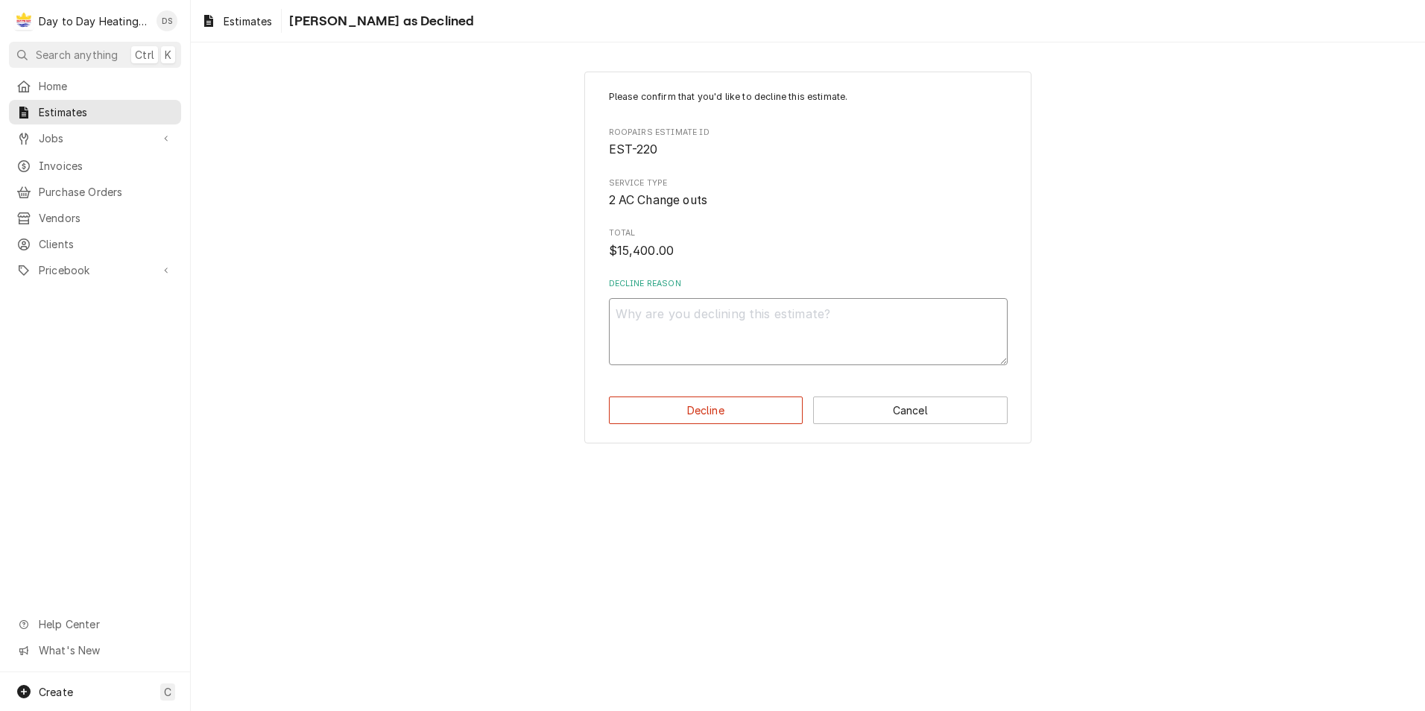
drag, startPoint x: 809, startPoint y: 345, endPoint x: 807, endPoint y: 355, distance: 10.7
click at [809, 346] on textarea "Decline Reason" at bounding box center [808, 331] width 399 height 67
type textarea "x"
type textarea "."
click at [719, 400] on button "Decline" at bounding box center [706, 410] width 194 height 28
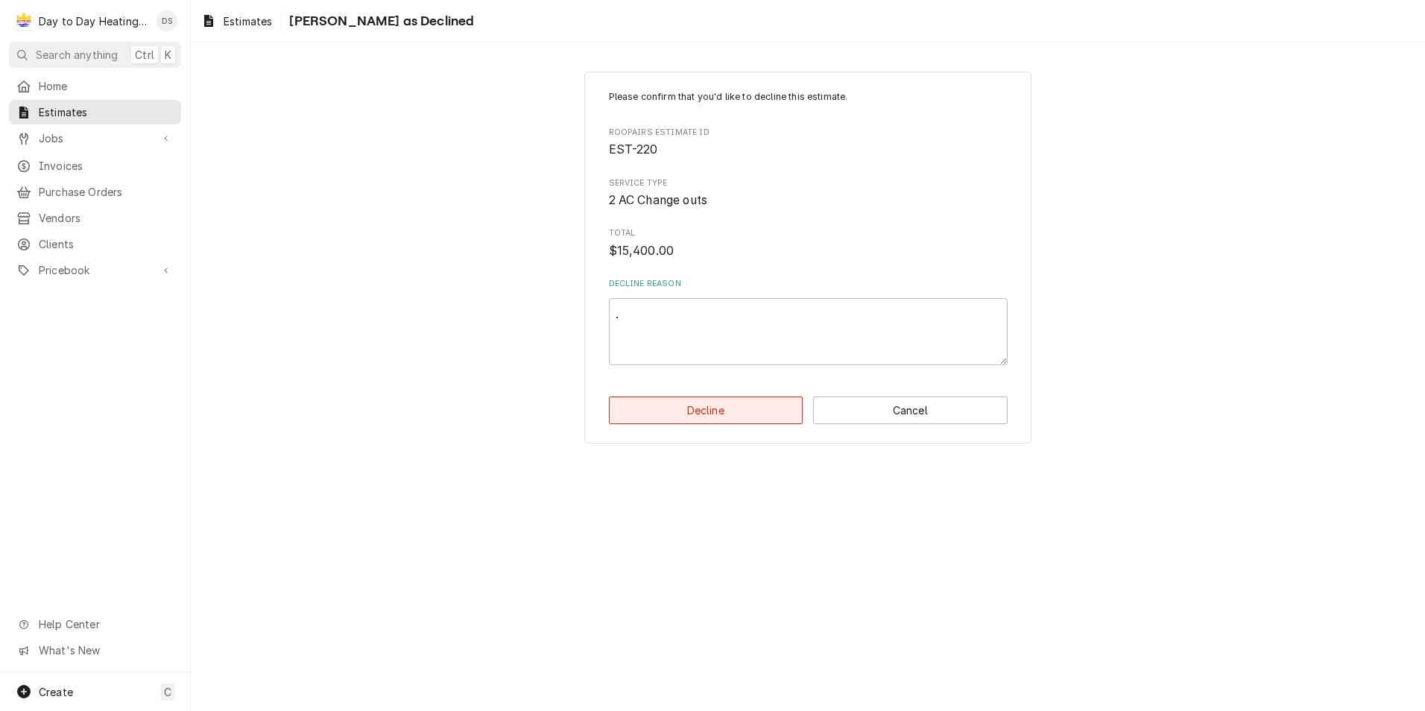
type textarea "x"
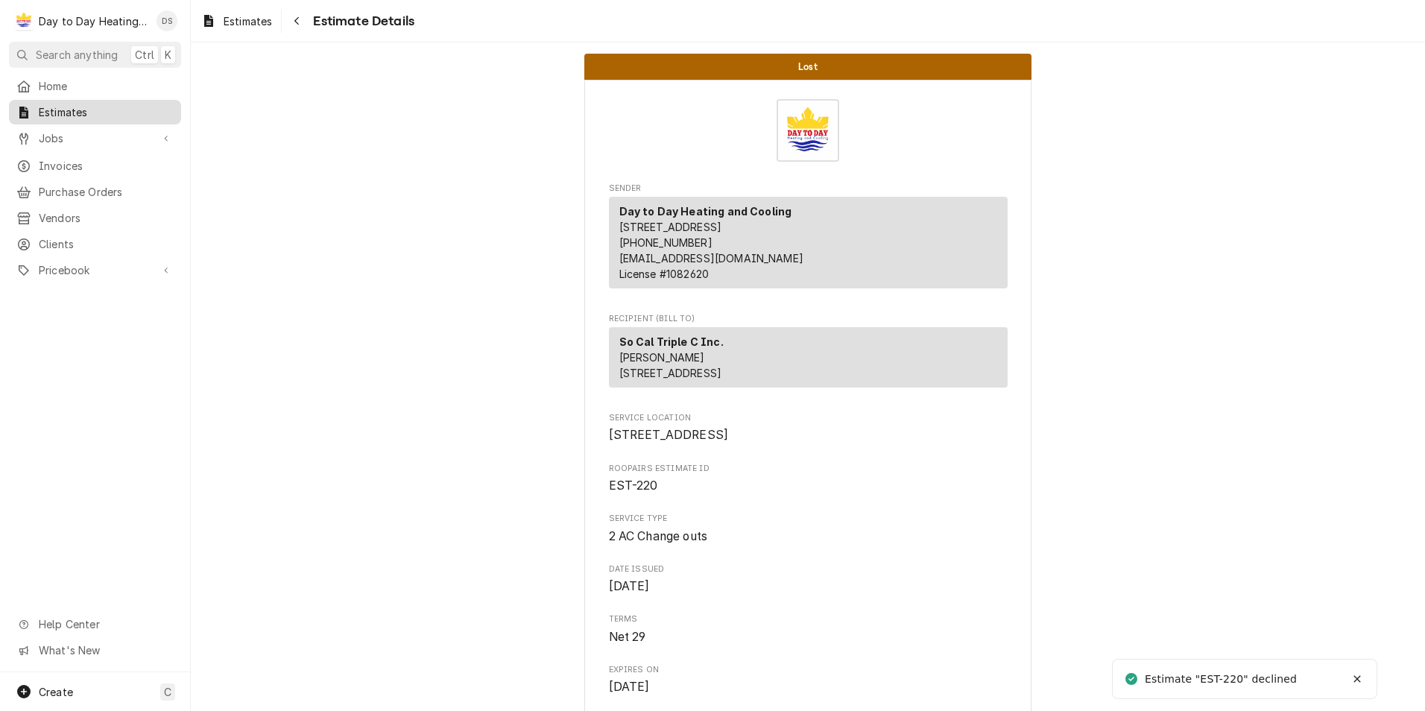
click at [64, 107] on span "Estimates" at bounding box center [106, 112] width 135 height 16
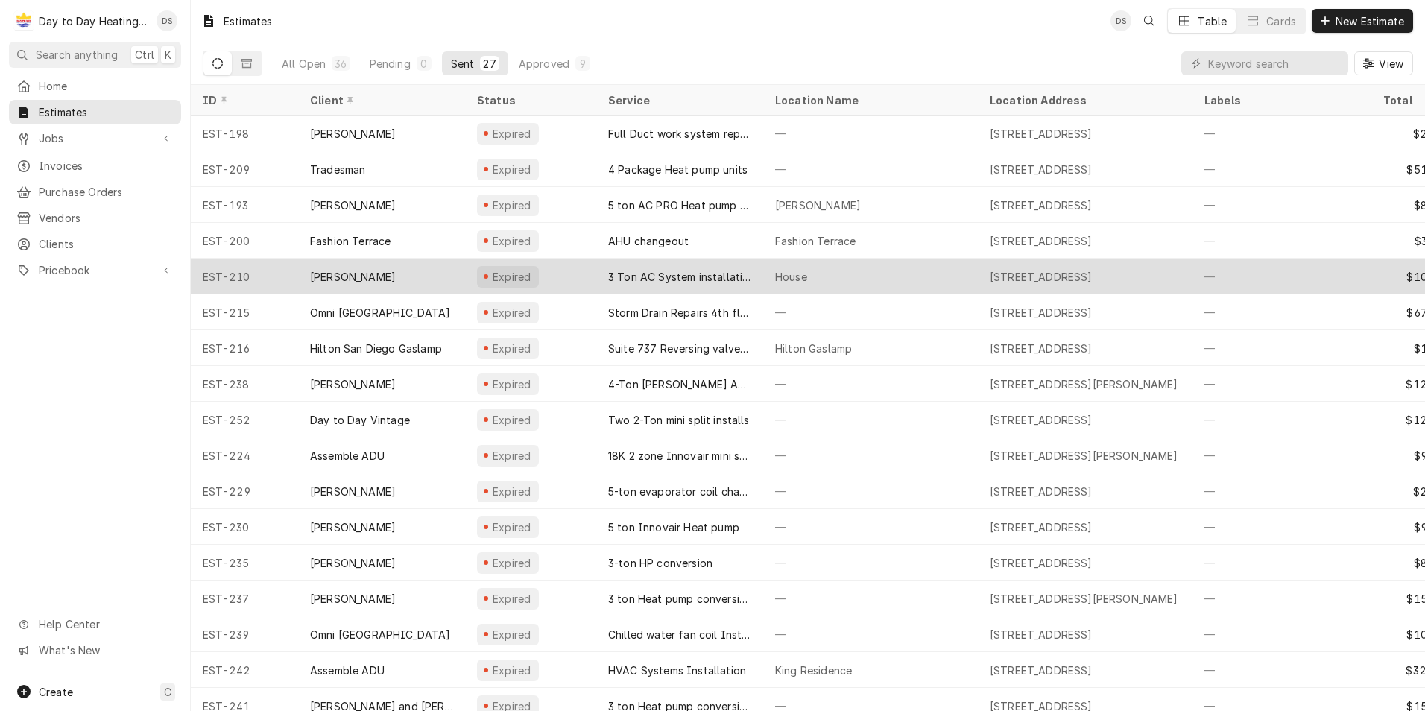
click at [418, 272] on div "[PERSON_NAME]" at bounding box center [381, 277] width 167 height 36
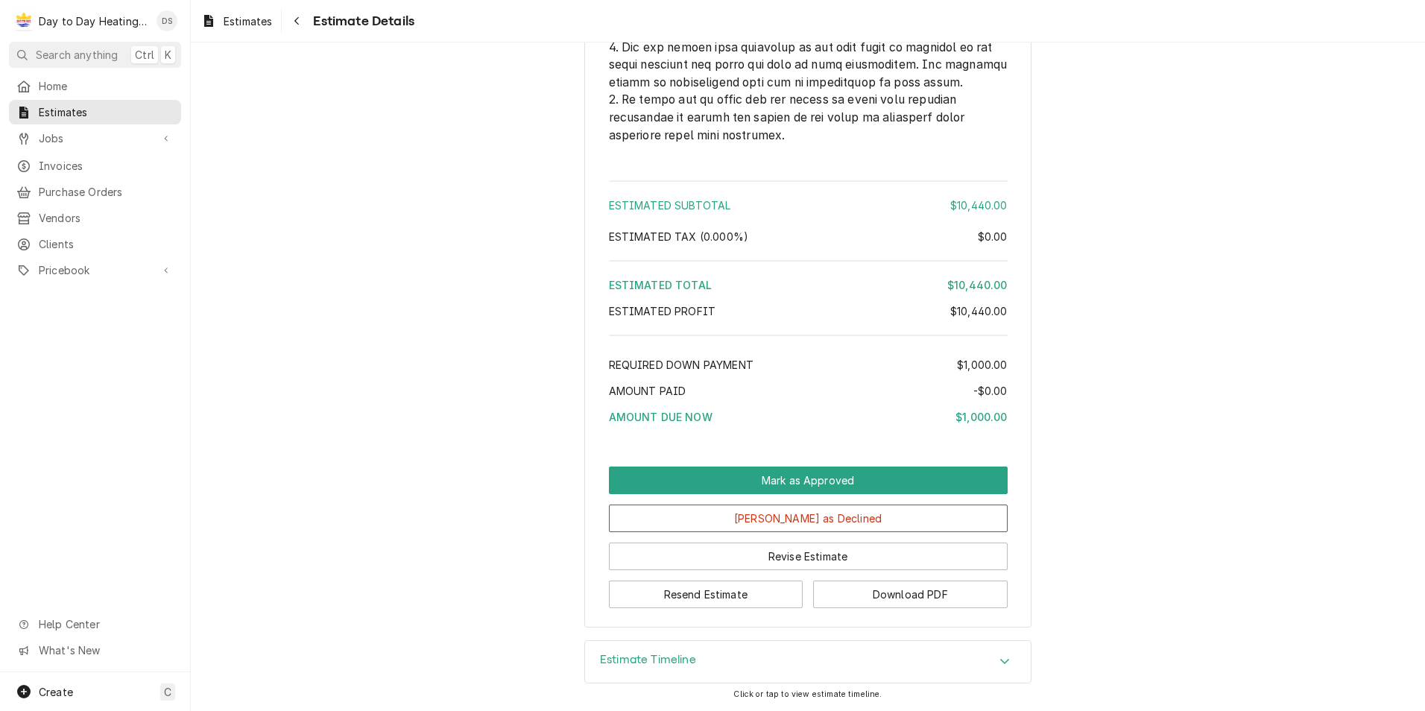
scroll to position [4486, 0]
click at [832, 517] on button "[PERSON_NAME] as Declined" at bounding box center [808, 518] width 399 height 28
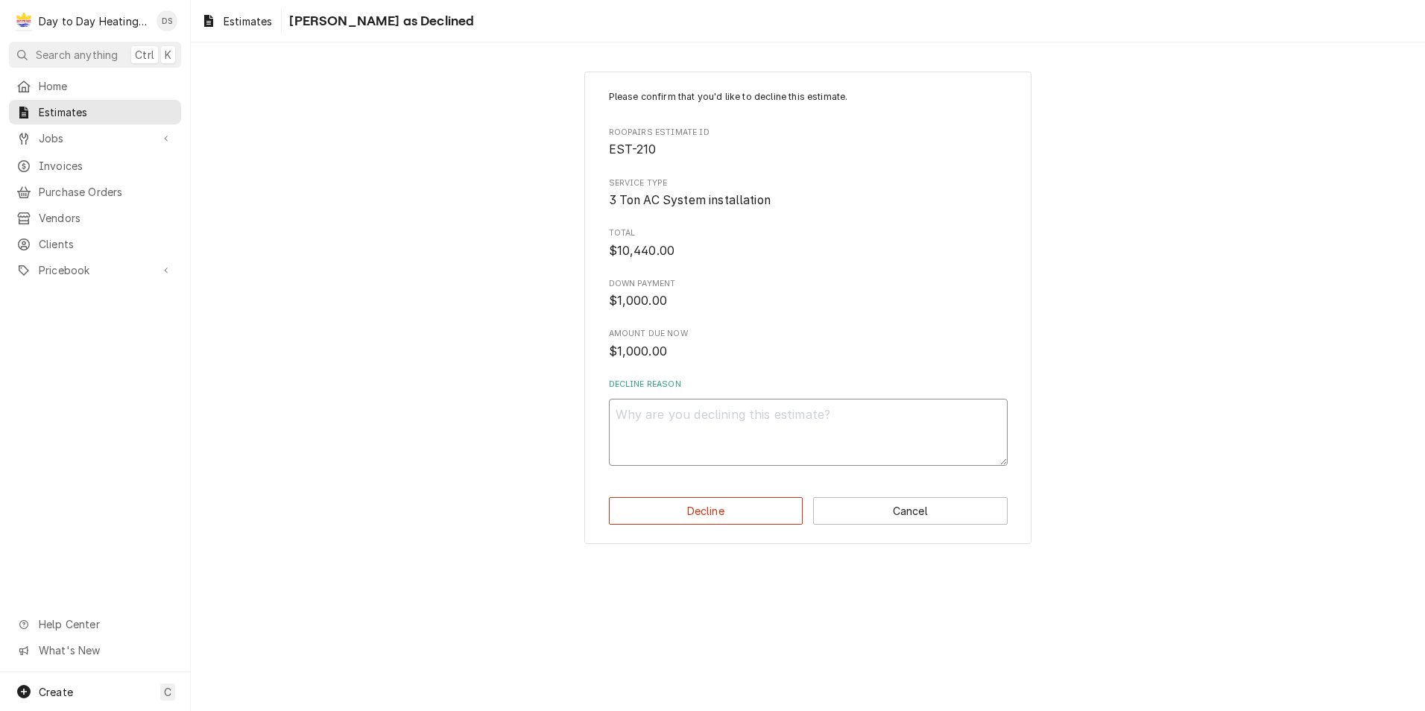
click at [751, 411] on textarea "Decline Reason" at bounding box center [808, 432] width 399 height 67
type textarea "x"
type textarea "."
click at [744, 501] on button "Decline" at bounding box center [706, 511] width 194 height 28
type textarea "x"
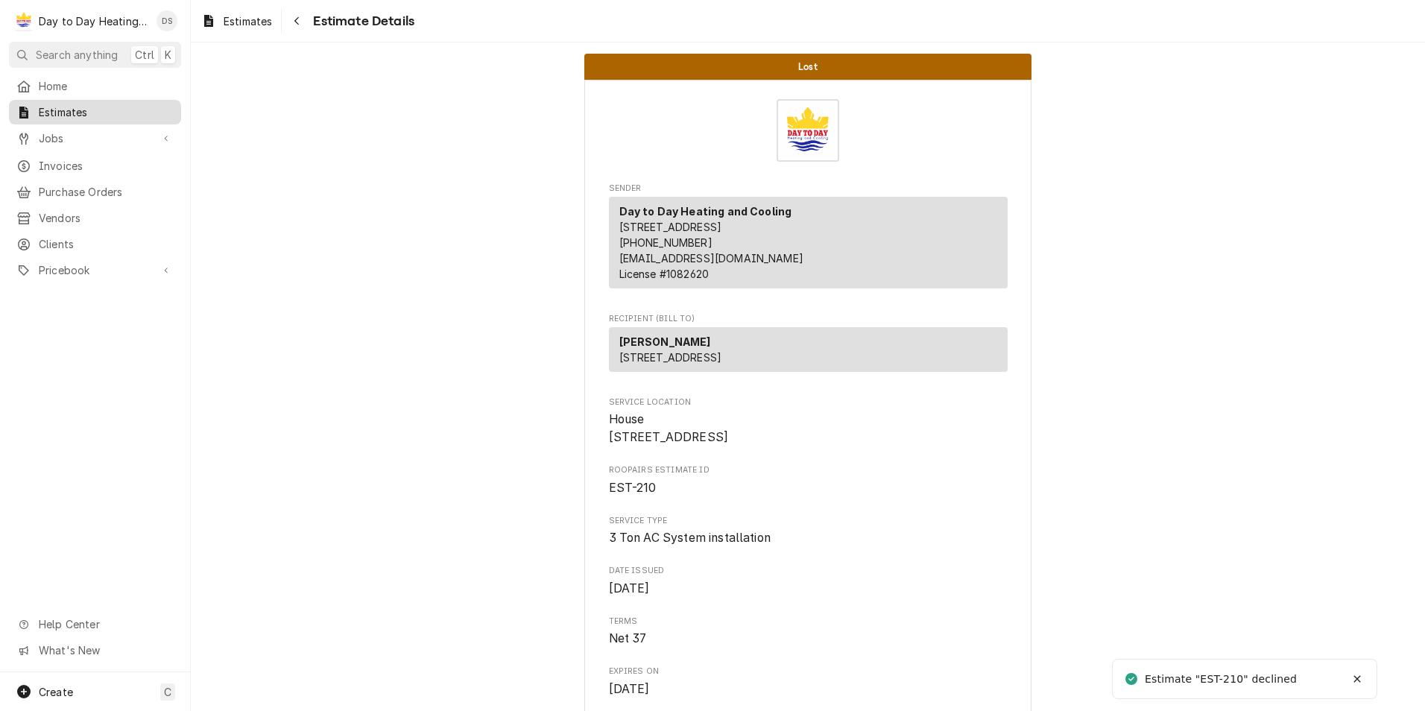
click at [48, 111] on span "Estimates" at bounding box center [106, 112] width 135 height 16
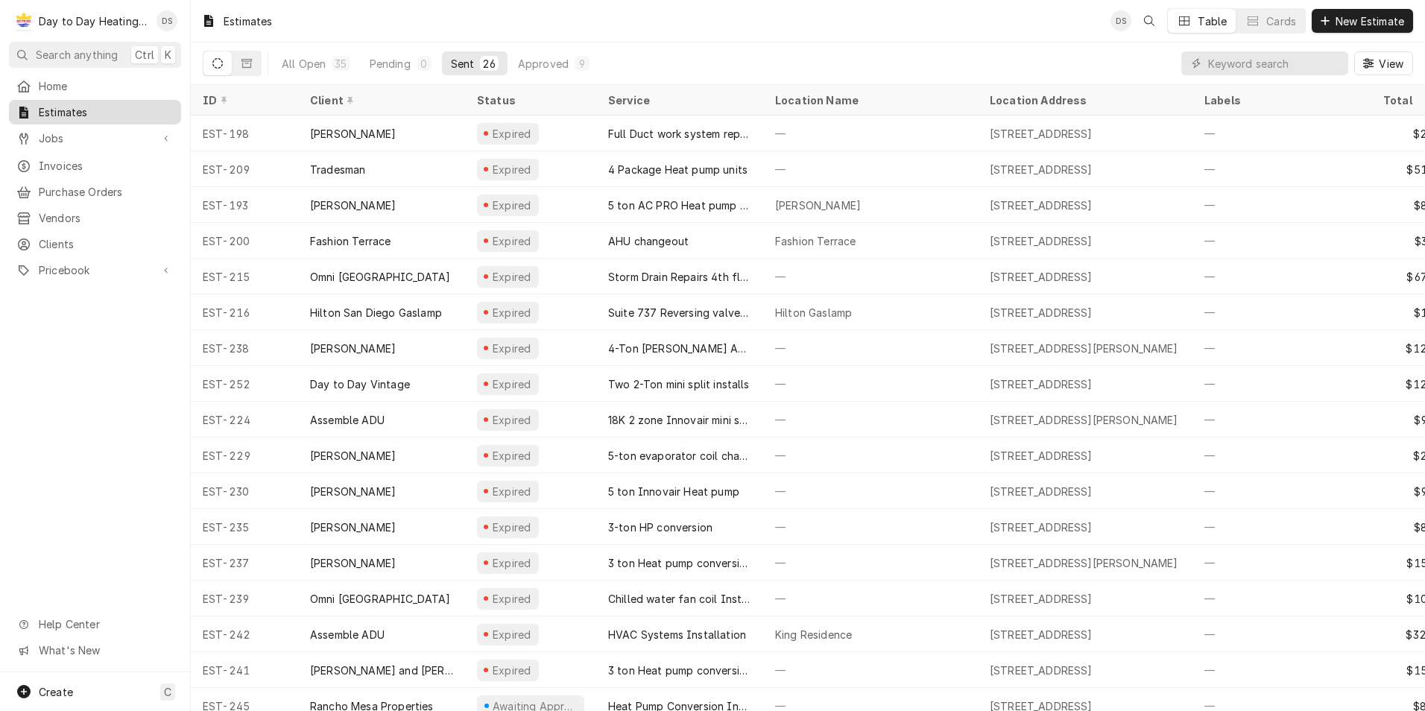
click at [63, 106] on span "Estimates" at bounding box center [106, 112] width 135 height 16
